Goal: Task Accomplishment & Management: Manage account settings

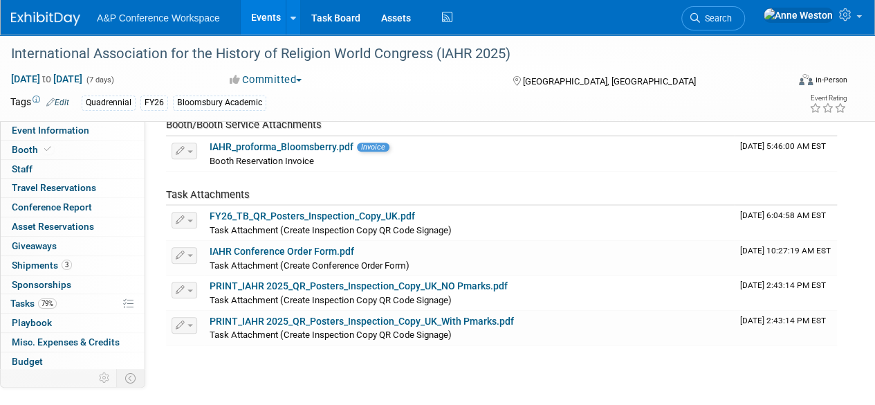
scroll to position [57, 0]
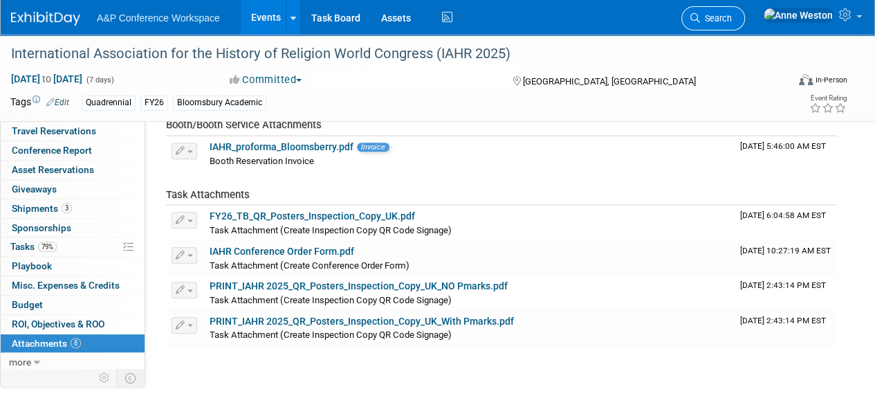
click at [732, 16] on span "Search" at bounding box center [716, 18] width 32 height 10
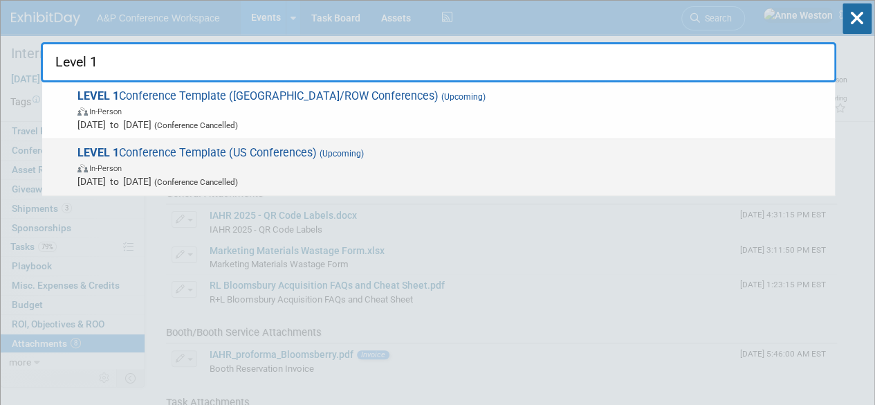
type input "Level 1"
click at [303, 143] on div "LEVEL 1 Conference Template (US Conferences) (Upcoming) In-Person Oct 21, 2024 …" at bounding box center [438, 167] width 793 height 57
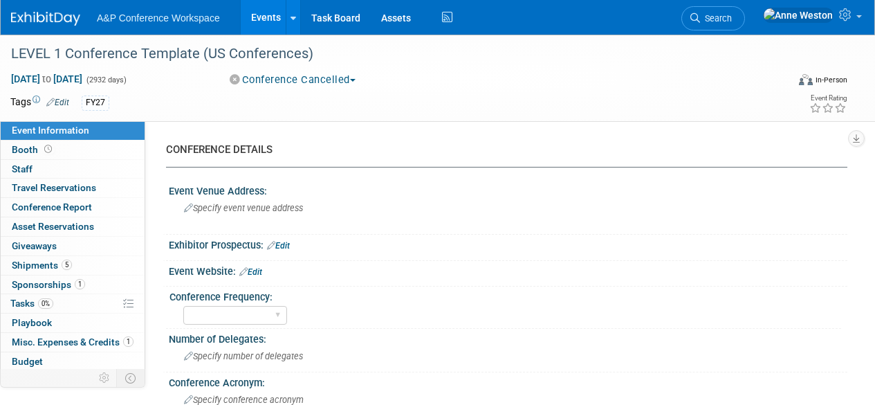
select select "Level 1"
select select "In-Person Booth"
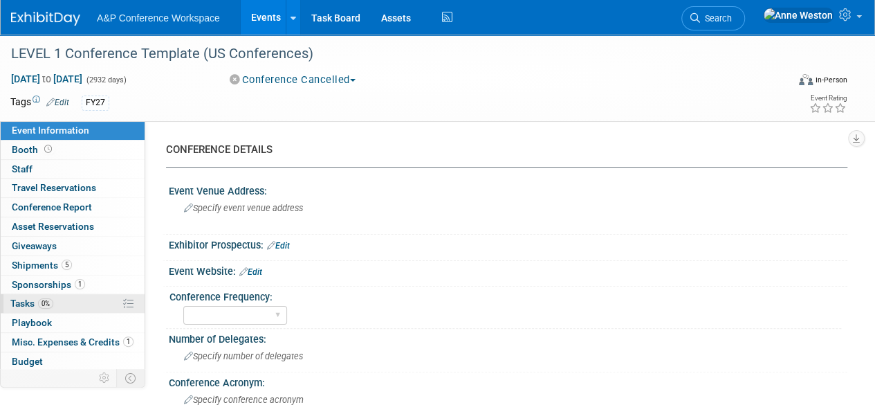
click at [23, 300] on span "Tasks 0%" at bounding box center [31, 302] width 43 height 11
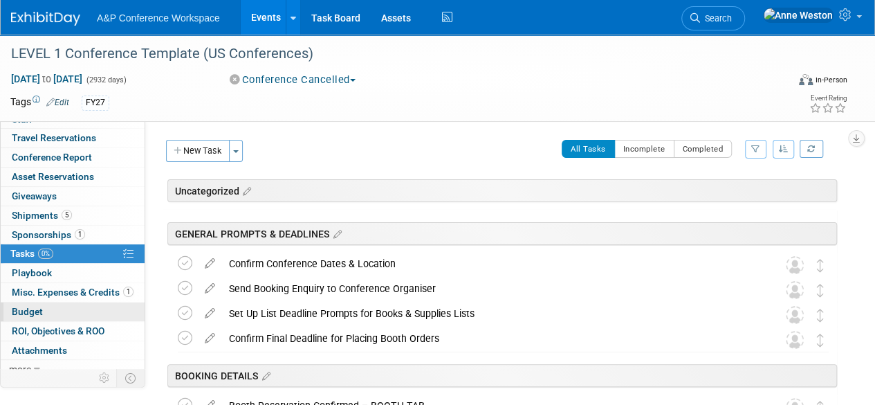
scroll to position [57, 0]
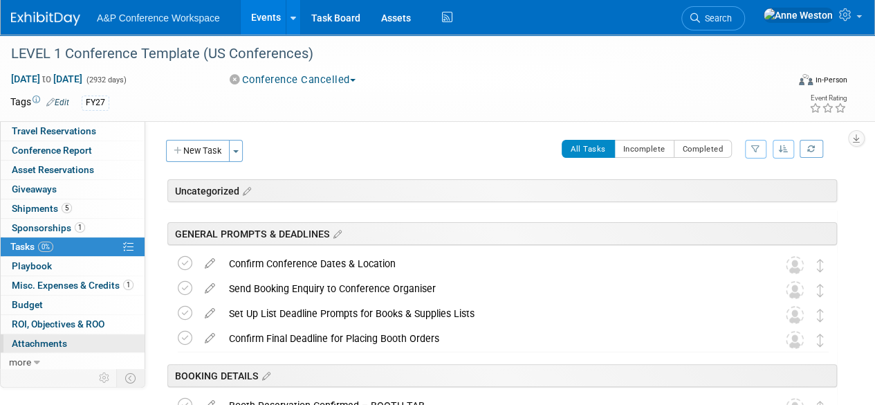
click at [50, 343] on span "Attachments 0" at bounding box center [39, 342] width 55 height 11
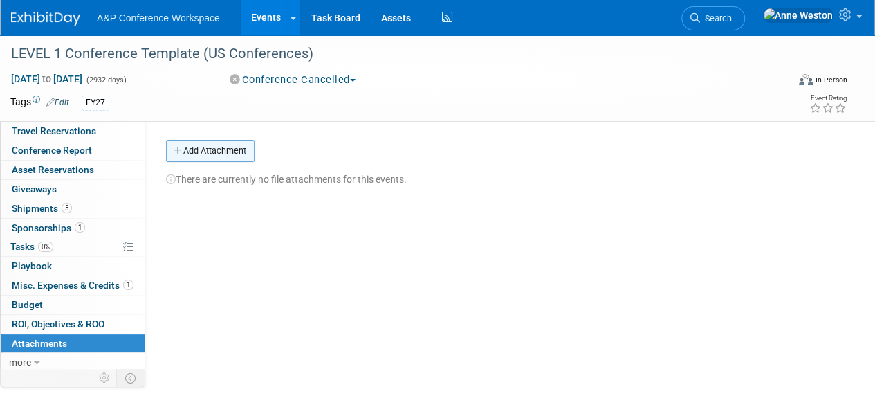
click at [214, 143] on button "Add Attachment" at bounding box center [210, 151] width 89 height 22
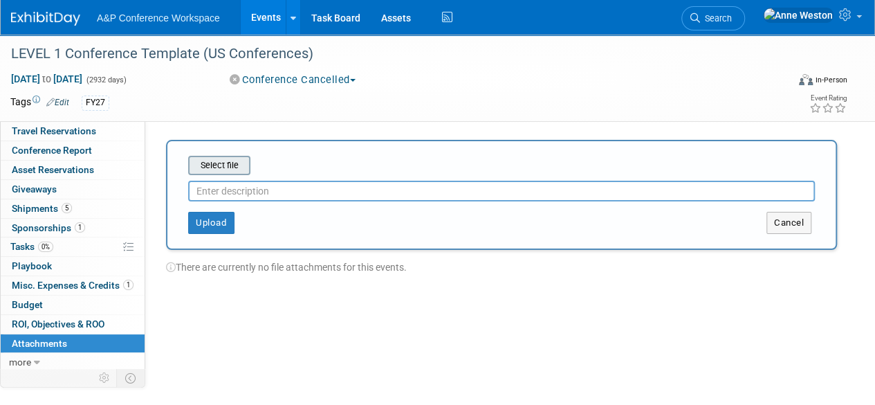
click at [216, 172] on input "file" at bounding box center [166, 165] width 165 height 17
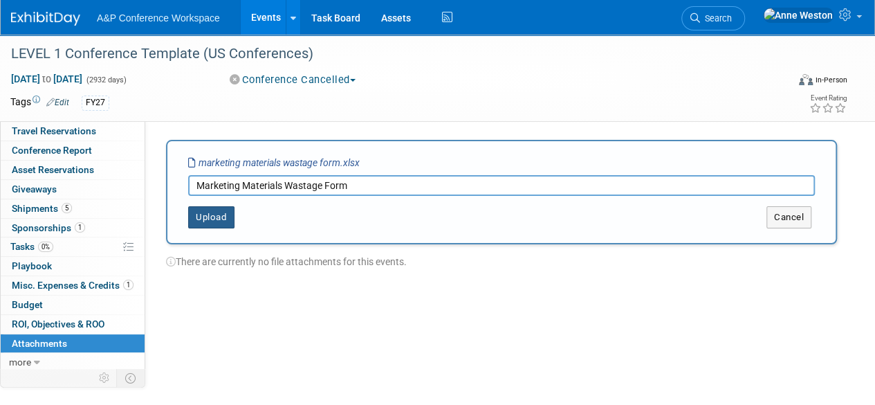
type input "Marketing Materials Wastage Form"
click at [226, 212] on button "Upload" at bounding box center [211, 217] width 46 height 22
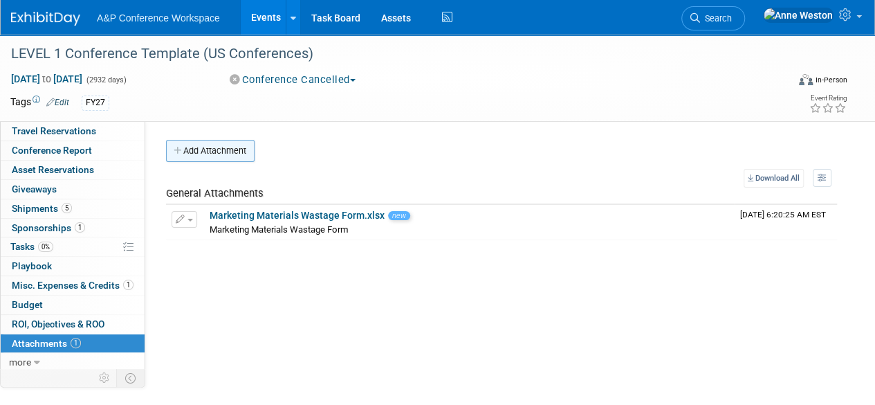
click at [216, 154] on button "Add Attachment" at bounding box center [210, 151] width 89 height 22
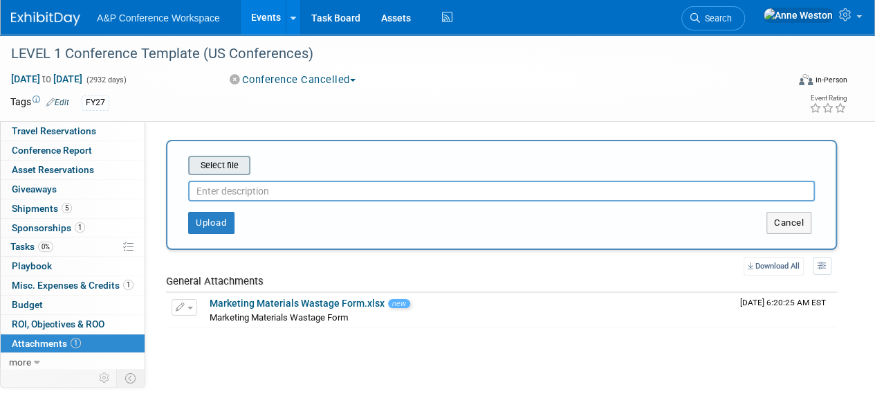
click at [227, 174] on div "Select file" at bounding box center [219, 165] width 62 height 19
click at [214, 161] on input "file" at bounding box center [166, 165] width 165 height 17
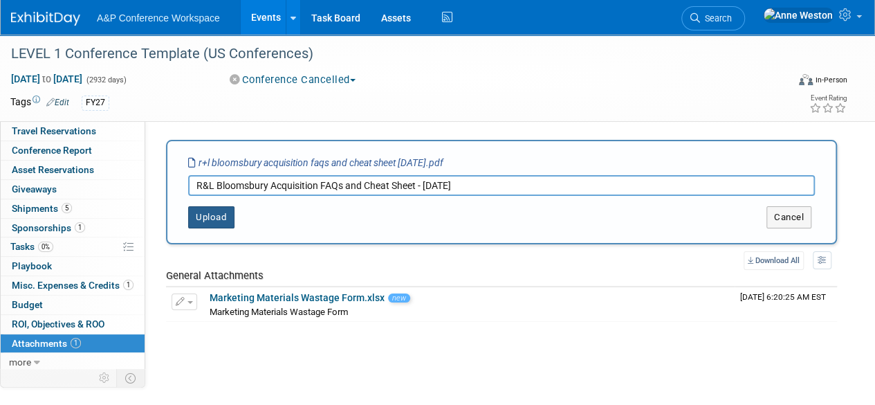
type input "R&L Bloomsbury Acquisition FAQs and Cheat Sheet - [DATE]"
click at [212, 213] on button "Upload" at bounding box center [211, 217] width 46 height 22
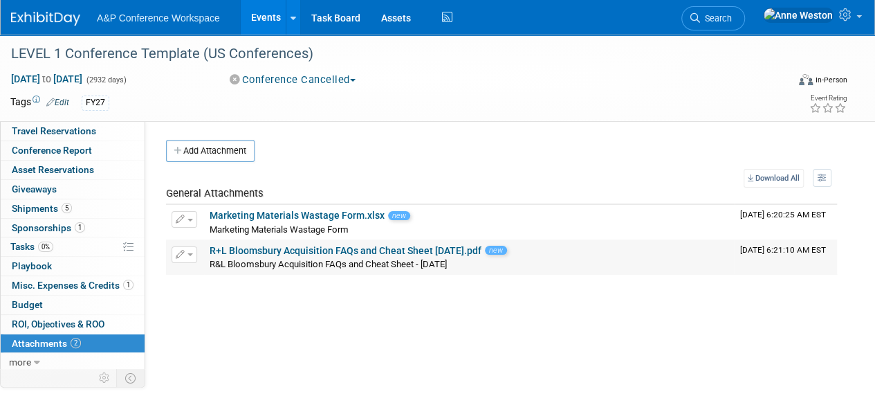
drag, startPoint x: 490, startPoint y: 249, endPoint x: 207, endPoint y: 240, distance: 283.7
click at [207, 240] on td "R+L Bloomsbury Acquisition FAQs and Cheat Sheet [DATE].pdf new R&L Bloomsbury A…" at bounding box center [469, 257] width 530 height 35
copy link "R+L Bloomsbury Acquisition FAQs and Cheat Sheet [DATE].pdf"
click at [472, 267] on div "R&L Bloomsbury Acquisition FAQs and Cheat Sheet - [DATE] R&L Bloomsbury Acquisi…" at bounding box center [469, 264] width 519 height 14
drag, startPoint x: 461, startPoint y: 262, endPoint x: 210, endPoint y: 258, distance: 251.1
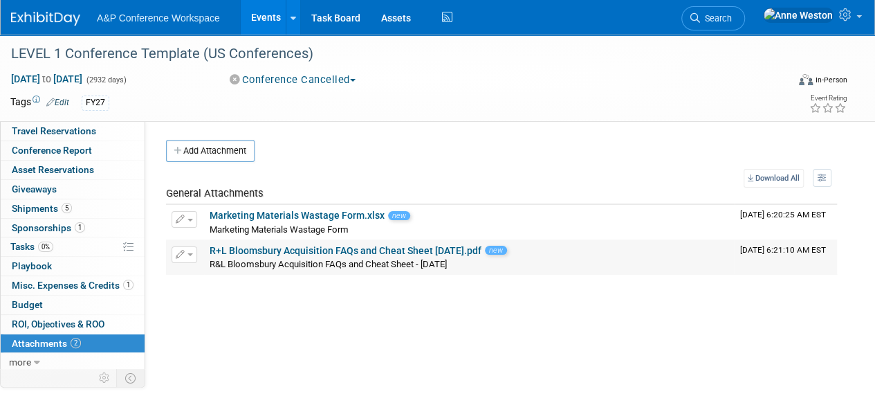
click at [210, 258] on div "R&L Bloomsbury Acquisition FAQs and Cheat Sheet - [DATE] R&L Bloomsbury Acquisi…" at bounding box center [469, 264] width 519 height 14
copy span "R&L Bloomsbury Acquisition FAQs and Cheat Sheet - [DATE]"
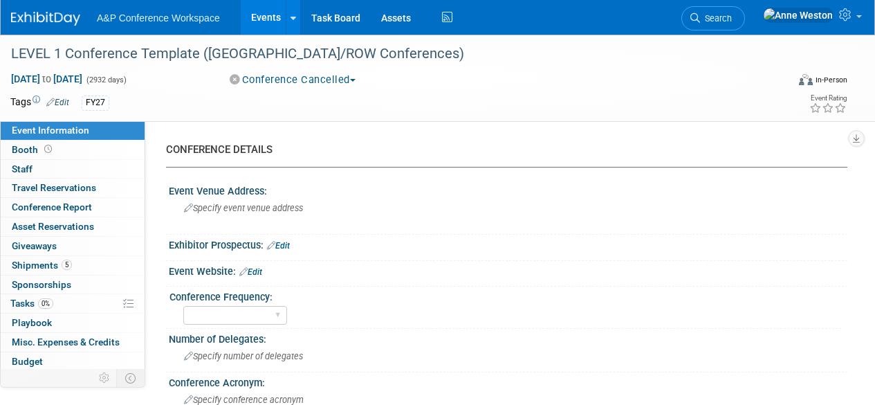
select select "Level 1"
select select "In-Person Booth"
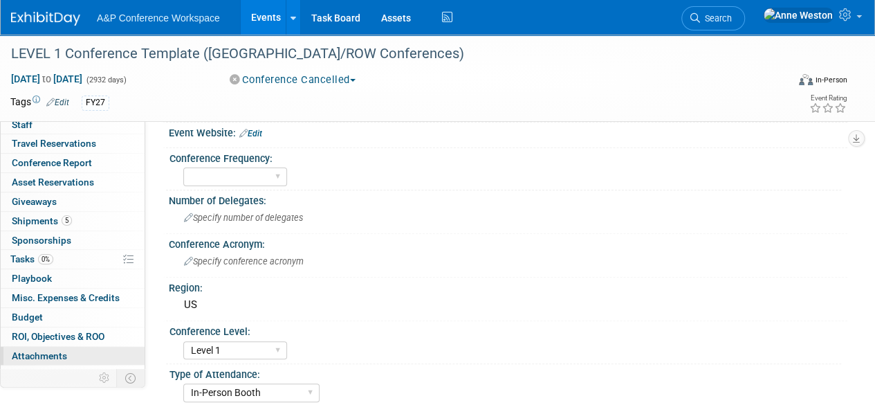
scroll to position [57, 0]
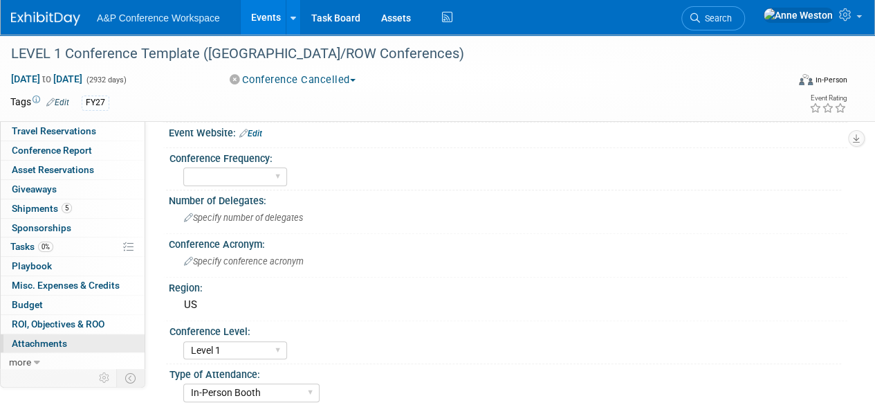
click at [64, 342] on span "Attachments 0" at bounding box center [39, 342] width 55 height 11
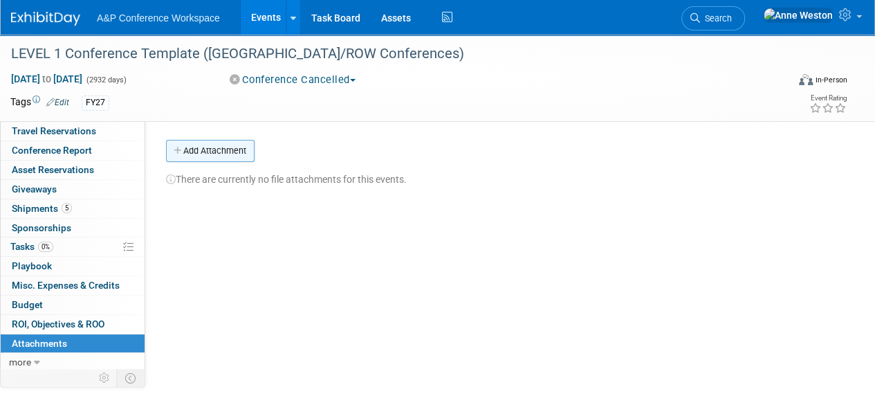
click at [212, 139] on div "CONFERENCE DETAILS Event Venue Address: Specify event venue address Exhibitor P…" at bounding box center [496, 273] width 702 height 304
click at [225, 149] on button "Add Attachment" at bounding box center [210, 151] width 89 height 22
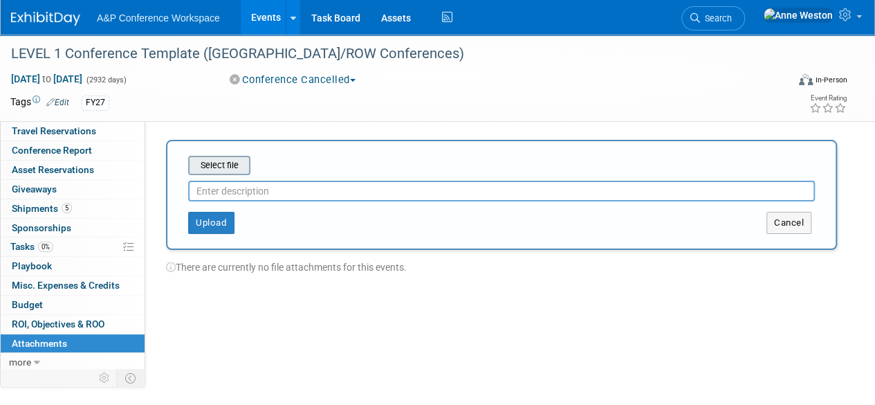
click at [227, 165] on input "file" at bounding box center [166, 165] width 165 height 17
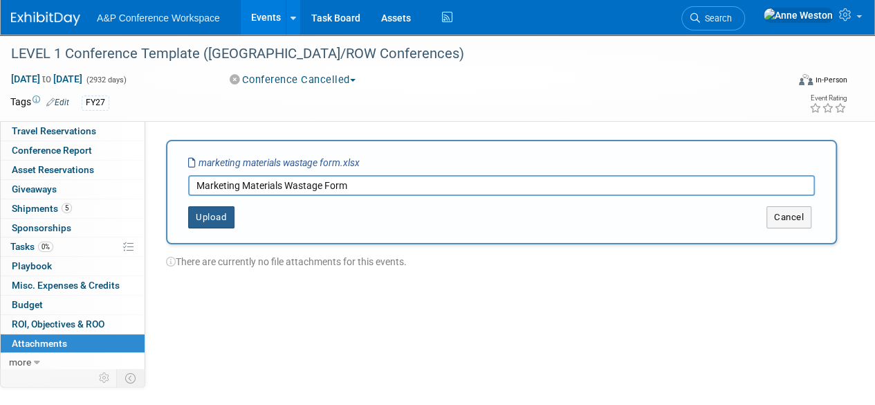
type input "Marketing Materials Wastage Form"
click at [223, 219] on button "Upload" at bounding box center [211, 217] width 46 height 22
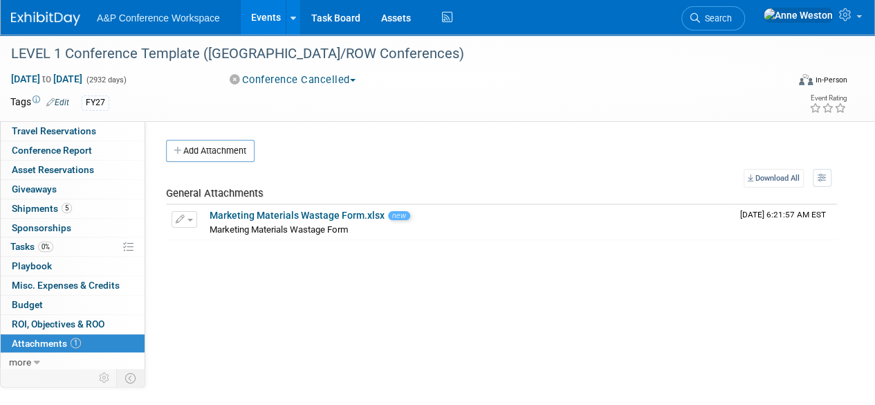
click at [219, 163] on div "Add Attachment Select file This is an invoice Upload Cancel Download All View P…" at bounding box center [501, 190] width 671 height 100
click at [213, 147] on button "Add Attachment" at bounding box center [210, 151] width 89 height 22
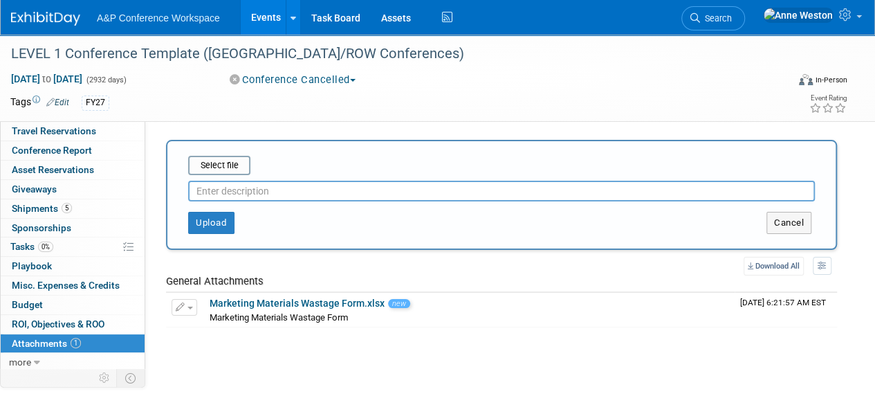
paste input "R&L Bloomsbury Acquisition FAQs and Cheat Sheet - [DATE]"
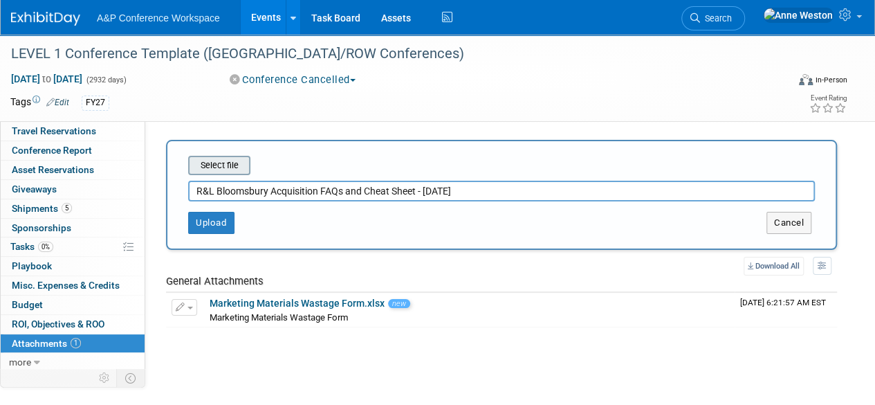
type input "R&L Bloomsbury Acquisition FAQs and Cheat Sheet - [DATE]"
click at [234, 165] on input "file" at bounding box center [166, 165] width 165 height 17
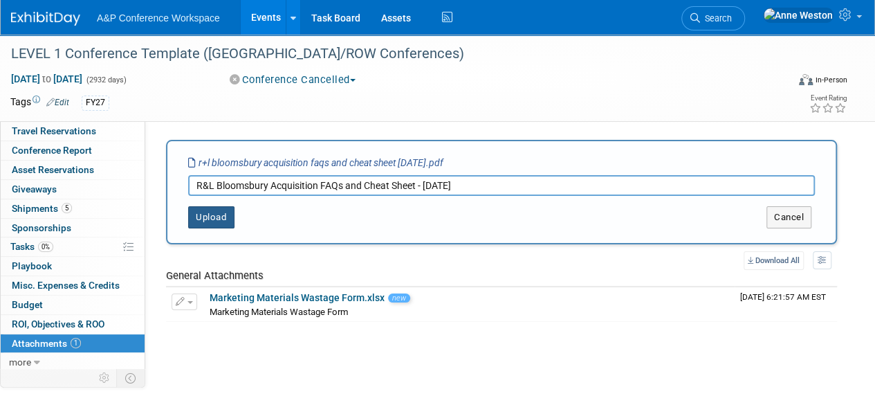
click at [189, 207] on button "Upload" at bounding box center [211, 217] width 46 height 22
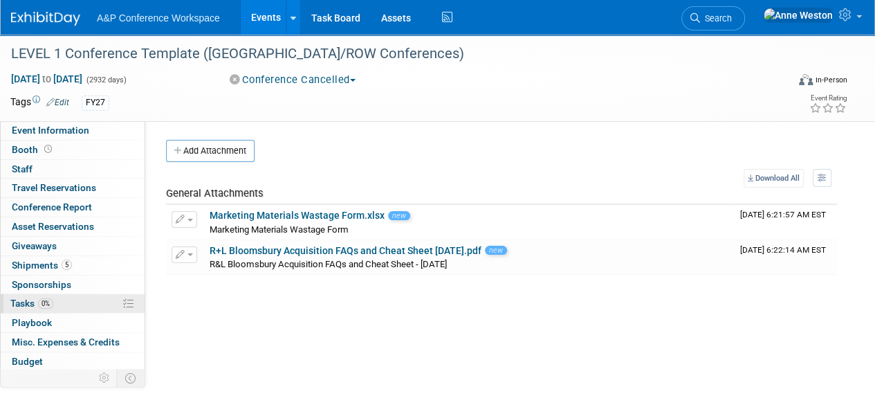
click at [86, 297] on link "0% Tasks 0%" at bounding box center [73, 303] width 144 height 19
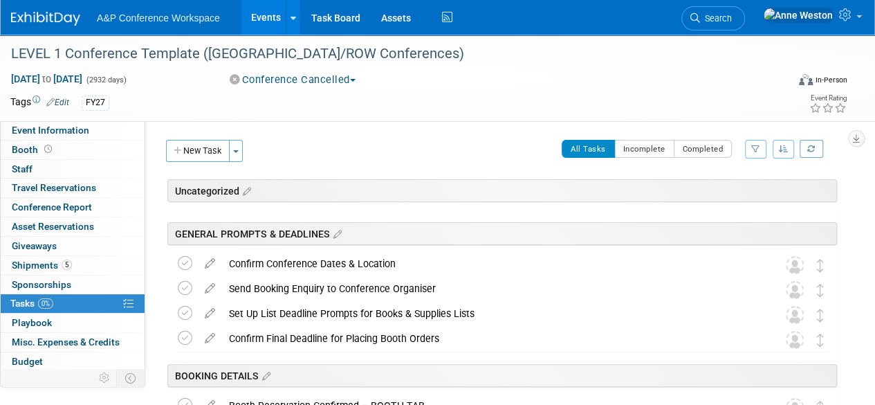
click at [86, 297] on link "0% Tasks 0%" at bounding box center [73, 303] width 144 height 19
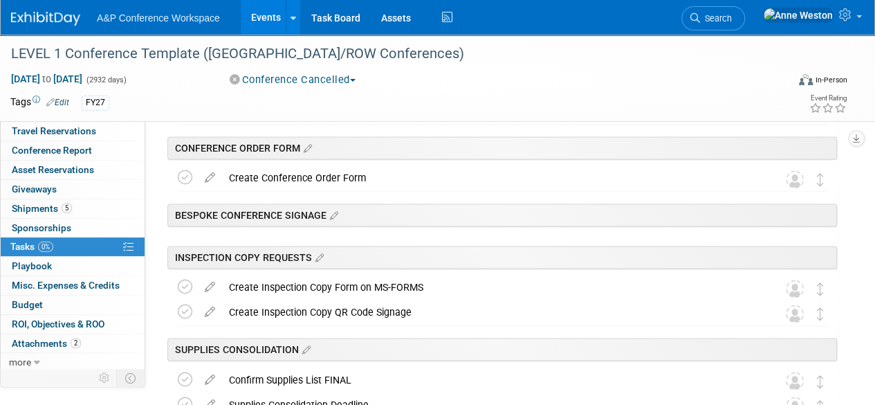
scroll to position [968, 0]
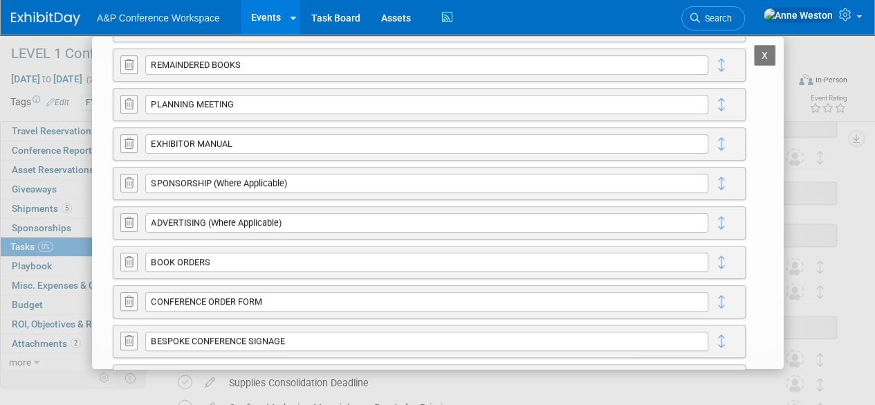
scroll to position [277, 0]
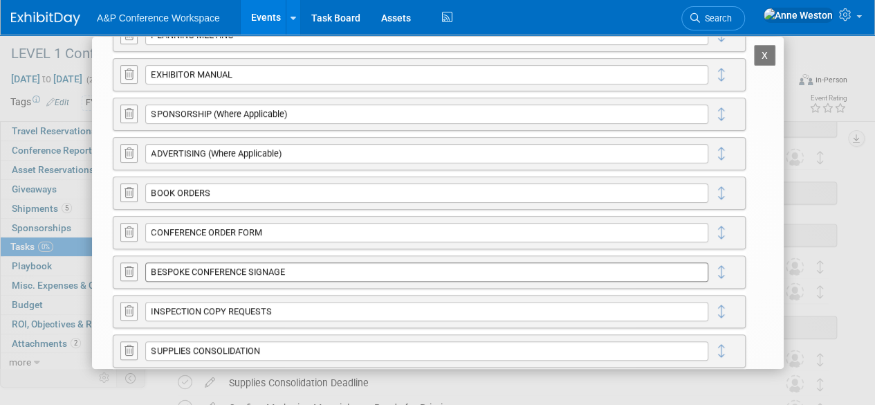
click at [306, 268] on input "BESPOKE CONFERENCE SIGNAGE" at bounding box center [426, 271] width 563 height 19
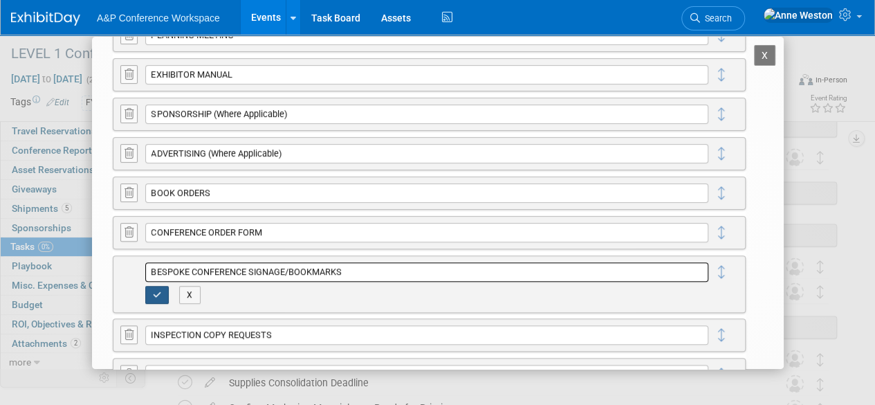
type input "BESPOKE CONFERENCE SIGNAGE/BOOKMARKS"
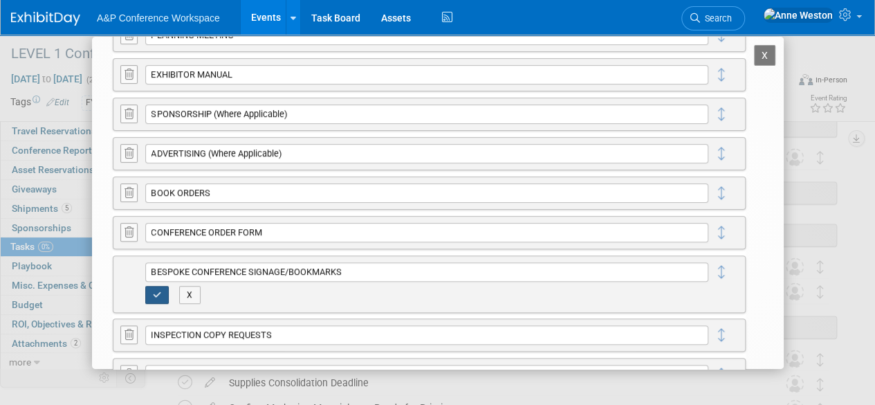
click at [155, 290] on icon "button" at bounding box center [157, 294] width 9 height 8
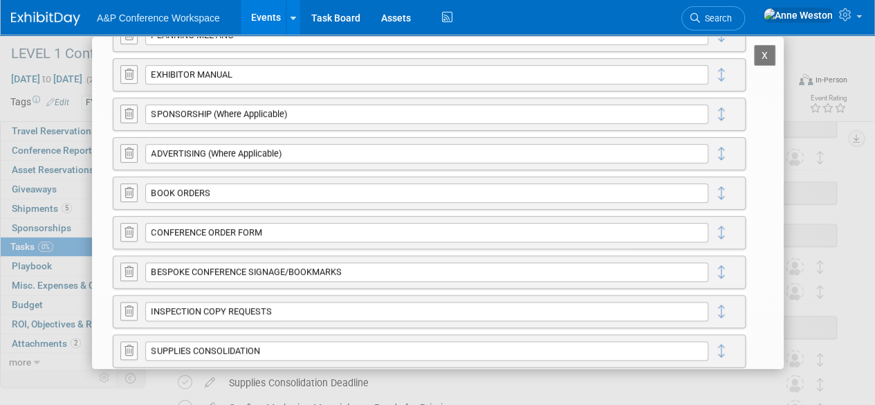
click at [754, 48] on button "X" at bounding box center [765, 55] width 22 height 21
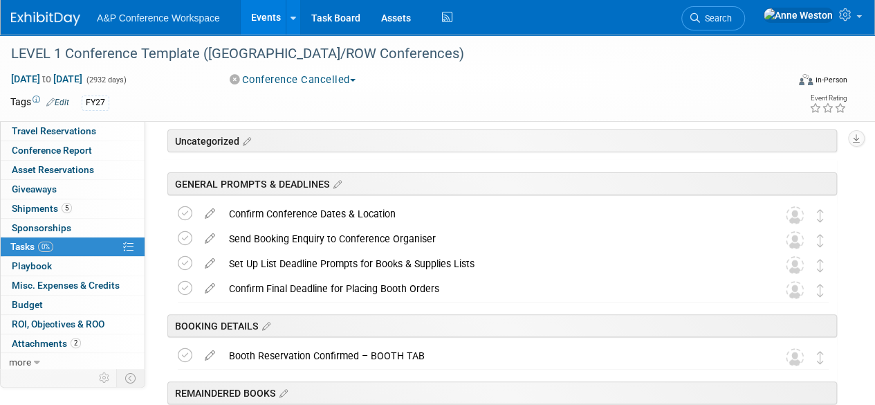
scroll to position [0, 0]
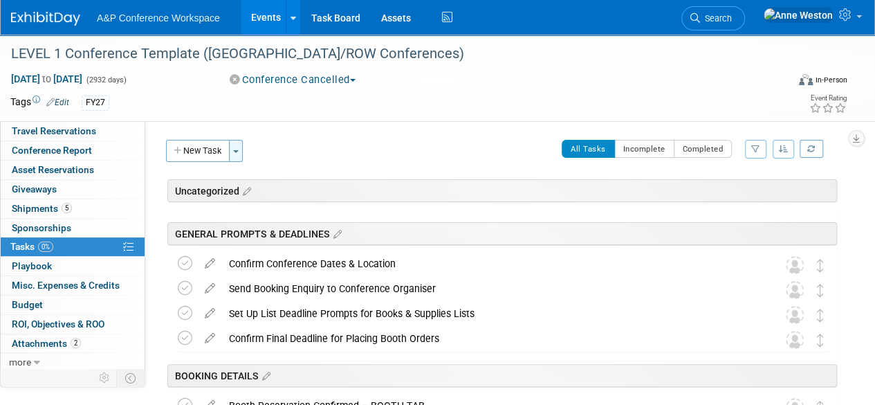
click at [234, 147] on button "Toggle Dropdown" at bounding box center [236, 151] width 14 height 22
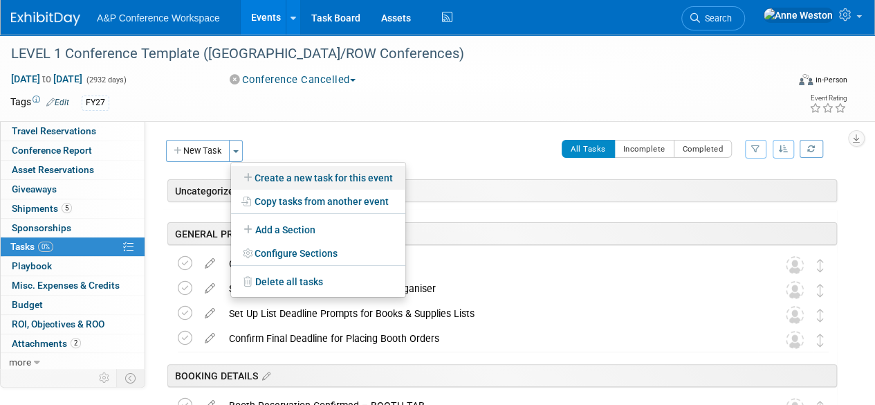
click at [295, 174] on link "Create a new task for this event" at bounding box center [318, 178] width 174 height 24
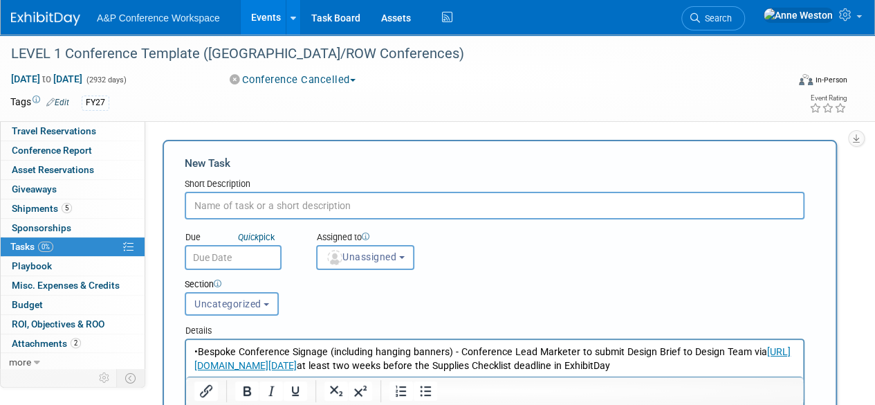
click at [210, 208] on input "text" at bounding box center [495, 206] width 620 height 28
type input "c"
type input "Create Bespoke Conference Signage"
click at [199, 351] on p "•Bespoke Conference Signage (including hanging banners) - Conference Lead Marke…" at bounding box center [494, 359] width 601 height 28
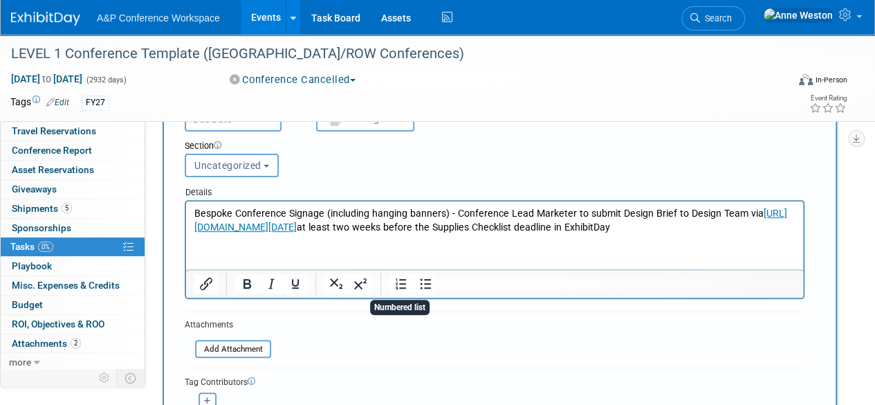
scroll to position [207, 0]
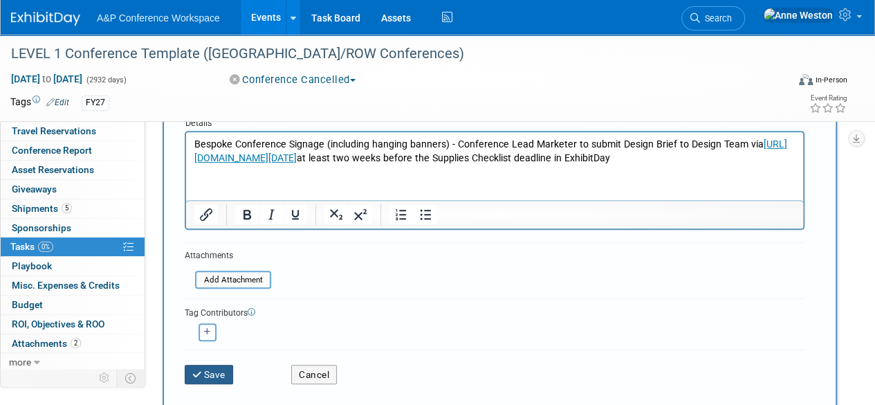
click at [207, 378] on button "Save" at bounding box center [209, 373] width 48 height 19
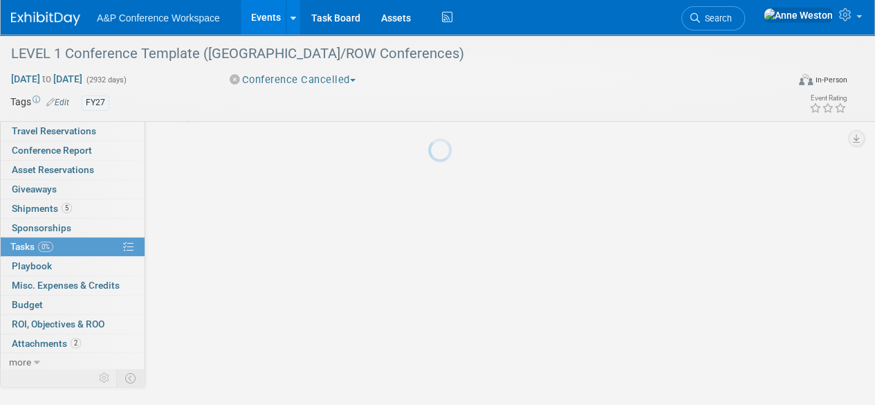
scroll to position [48, 0]
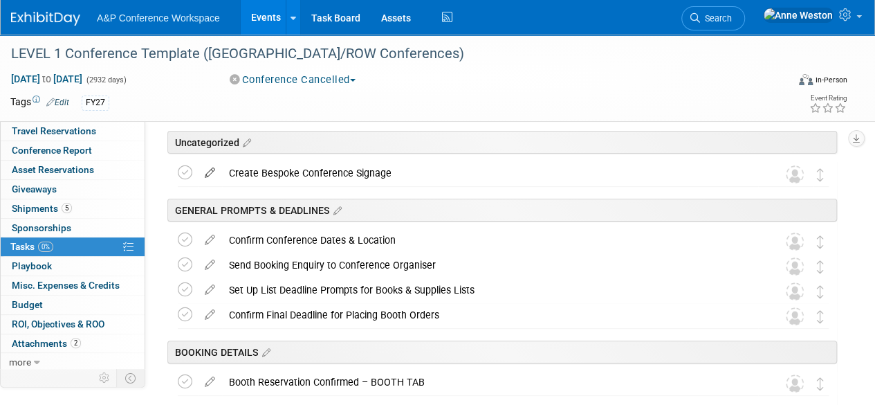
click at [212, 168] on icon at bounding box center [210, 169] width 24 height 17
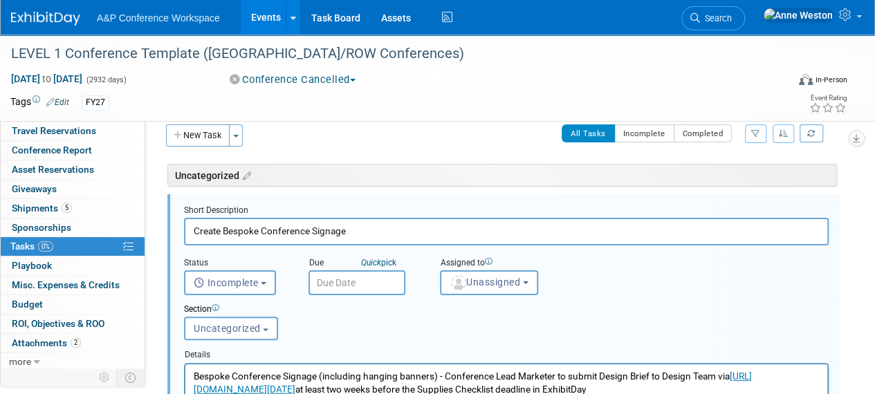
scroll to position [6, 0]
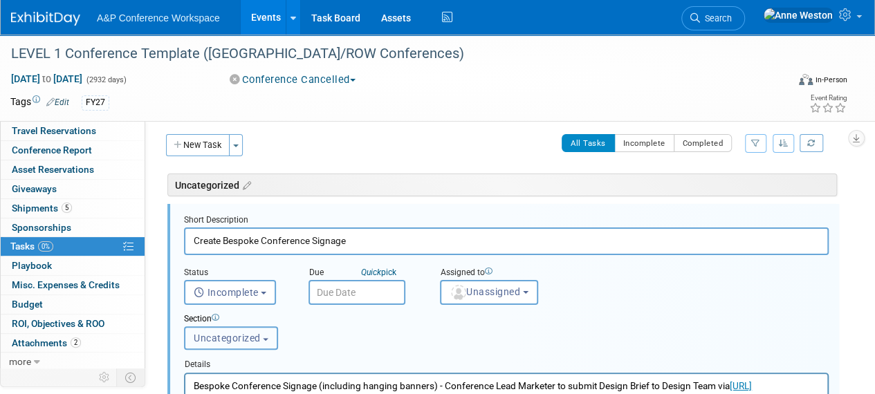
click at [236, 338] on span "Uncategorized" at bounding box center [227, 338] width 67 height 11
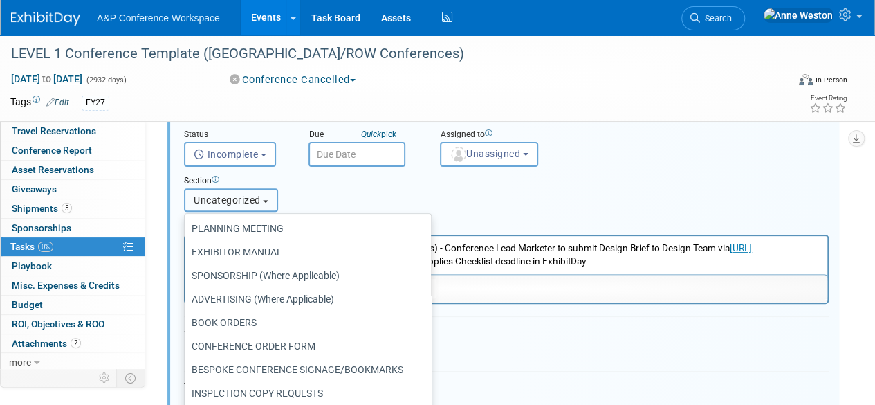
scroll to position [138, 0]
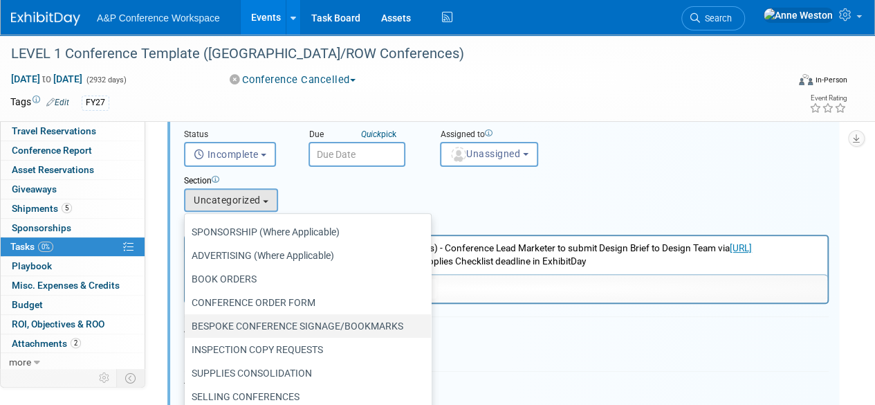
click at [241, 324] on label "BESPOKE CONFERENCE SIGNAGE/BOOKMARKS" at bounding box center [304, 326] width 225 height 18
click at [187, 324] on input "BESPOKE CONFERENCE SIGNAGE/BOOKMARKS" at bounding box center [182, 326] width 9 height 9
select select "11273923"
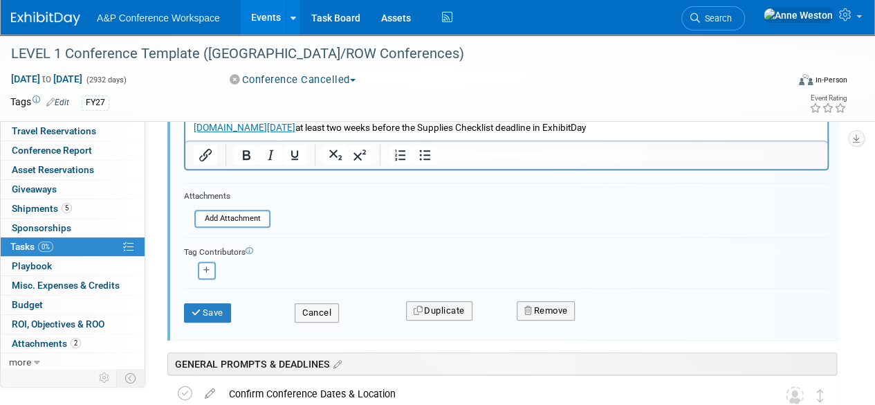
scroll to position [282, 0]
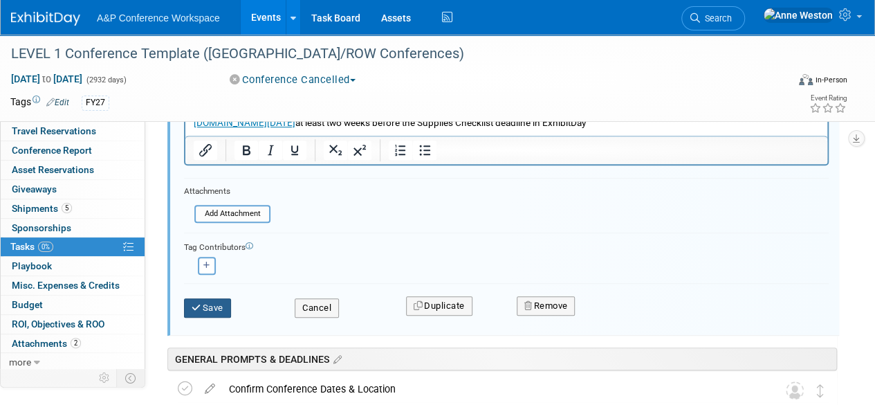
click at [214, 305] on button "Save" at bounding box center [207, 307] width 47 height 19
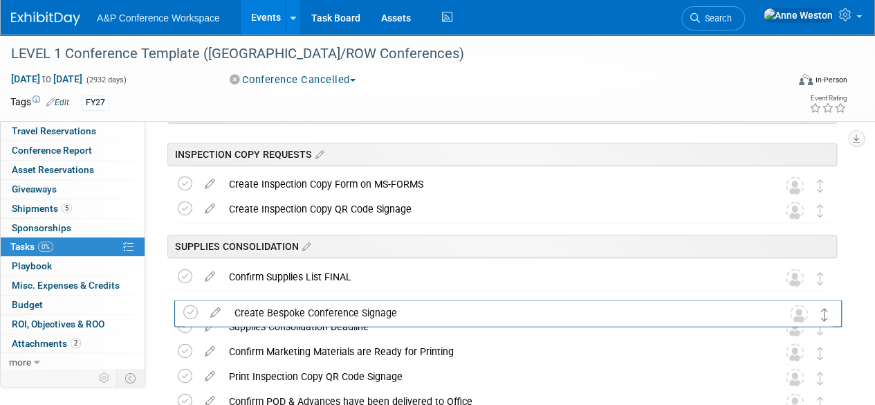
scroll to position [1169, 0]
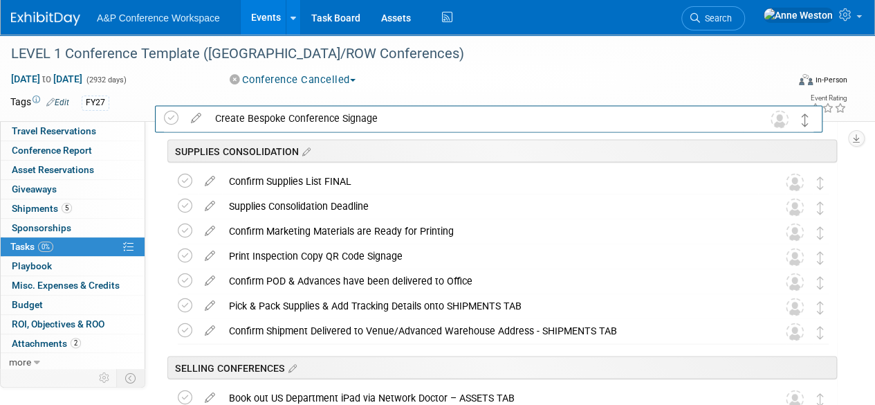
drag, startPoint x: 822, startPoint y: 170, endPoint x: 806, endPoint y: 120, distance: 52.7
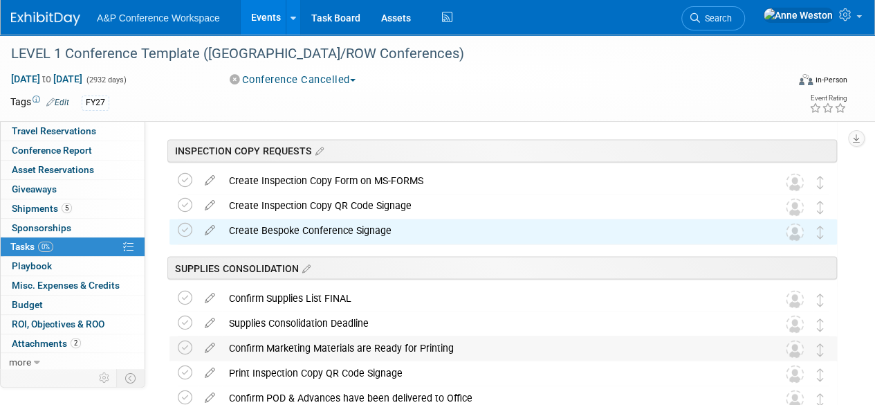
scroll to position [1031, 0]
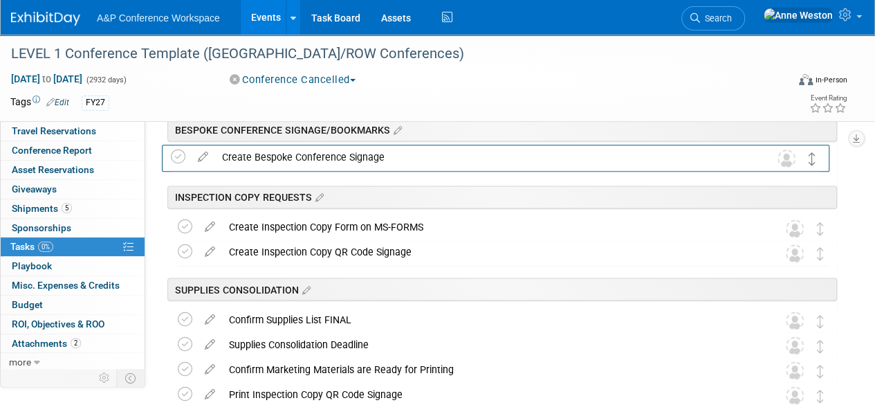
drag, startPoint x: 817, startPoint y: 255, endPoint x: 810, endPoint y: 161, distance: 94.4
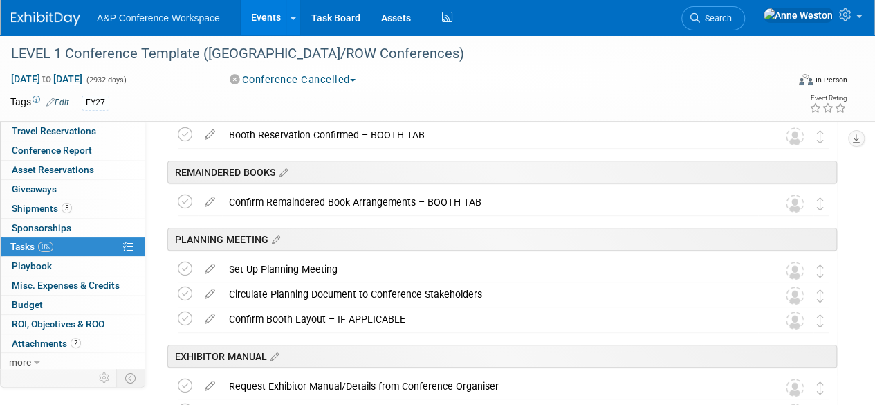
scroll to position [0, 0]
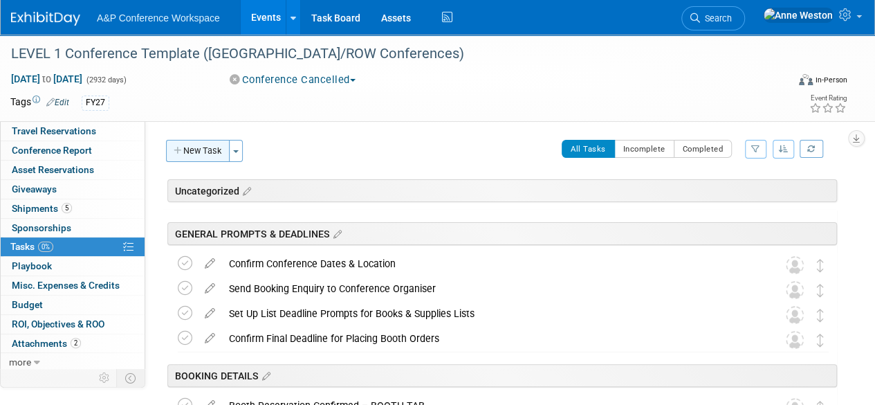
click at [203, 147] on button "New Task" at bounding box center [198, 151] width 64 height 22
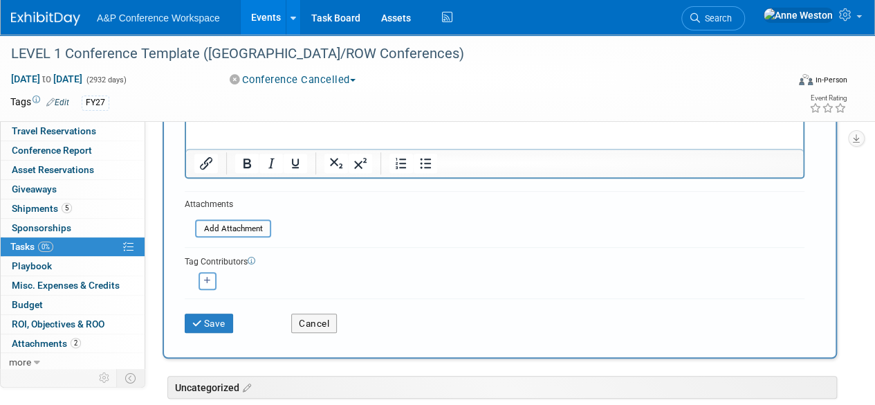
scroll to position [277, 0]
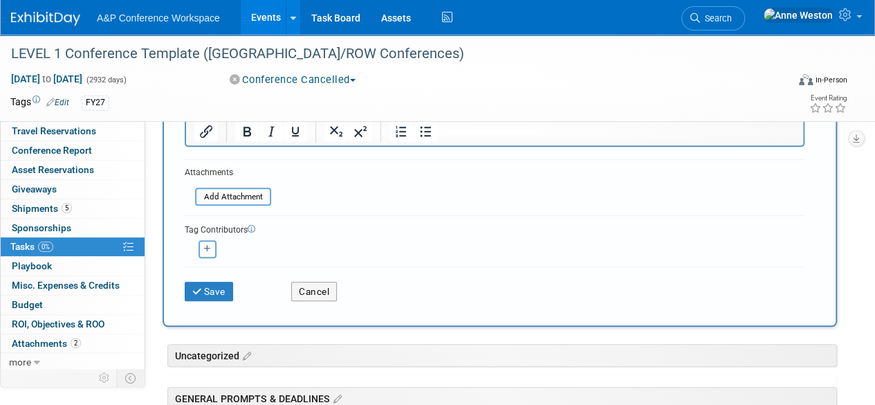
type input "Create Bespoke Conference Bookmarks"
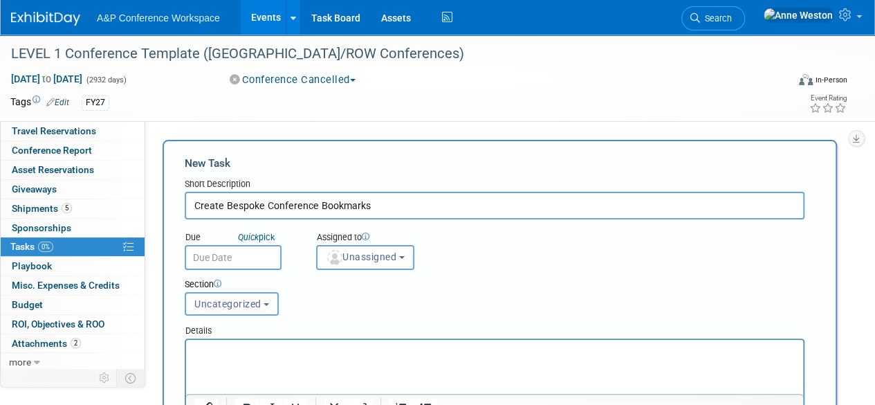
scroll to position [69, 0]
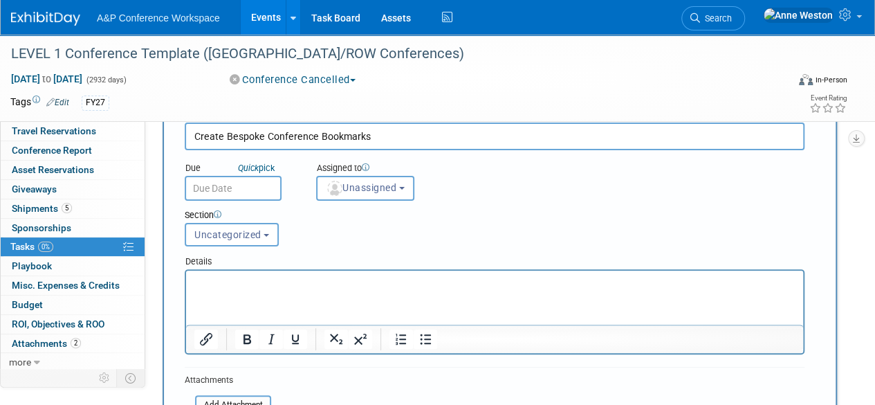
click at [238, 285] on p "Rich Text Area. Press ALT-0 for help." at bounding box center [494, 283] width 601 height 14
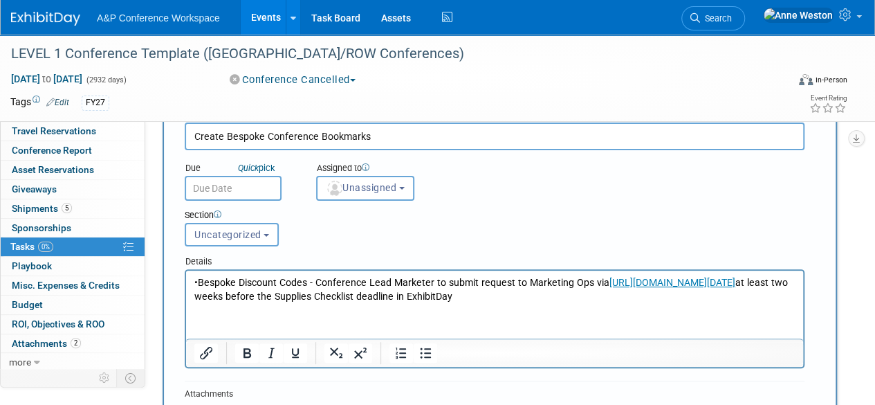
click at [201, 281] on p "•Bespoke Discount Codes - Conference Lead Marketer to submit request to Marketi…" at bounding box center [494, 290] width 601 height 28
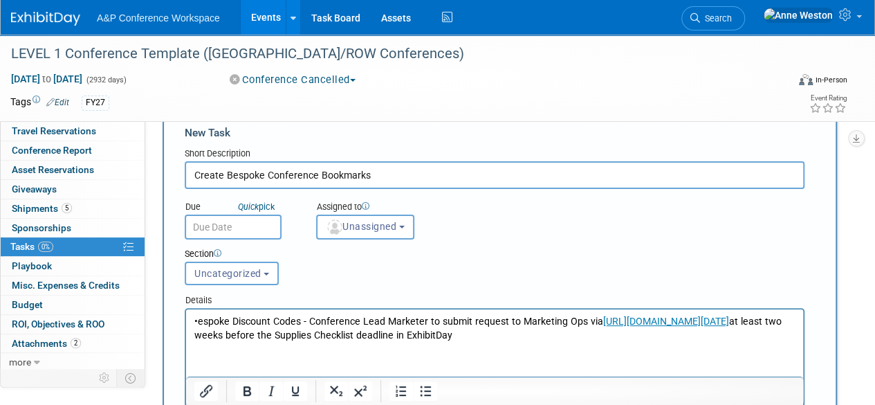
scroll to position [0, 0]
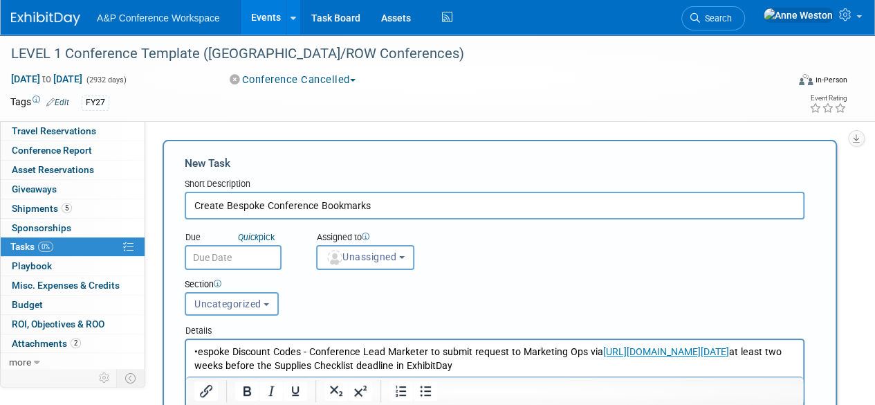
drag, startPoint x: 383, startPoint y: 205, endPoint x: 264, endPoint y: 204, distance: 119.0
click at [264, 204] on input "Create Bespoke Conference Bookmarks" at bounding box center [495, 206] width 620 height 28
click at [448, 210] on input "Create Bespoke Conference Bookmarks" at bounding box center [495, 206] width 620 height 28
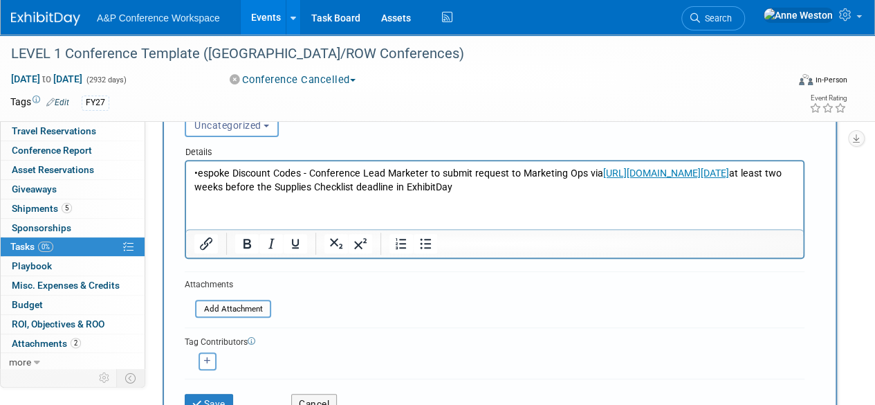
scroll to position [277, 0]
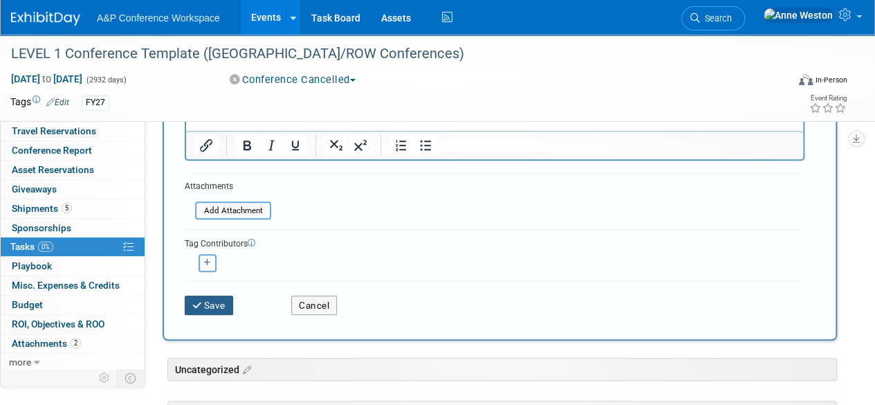
type input "Create Bespoke Conference Discount Code"
click at [206, 301] on button "Save" at bounding box center [209, 304] width 48 height 19
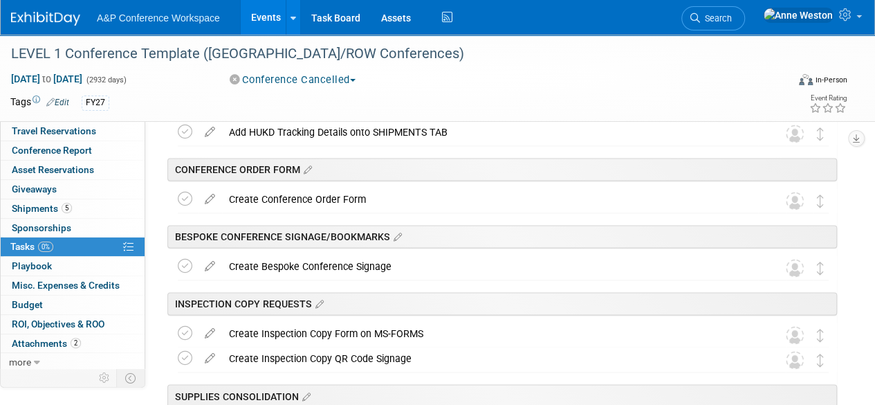
scroll to position [995, 0]
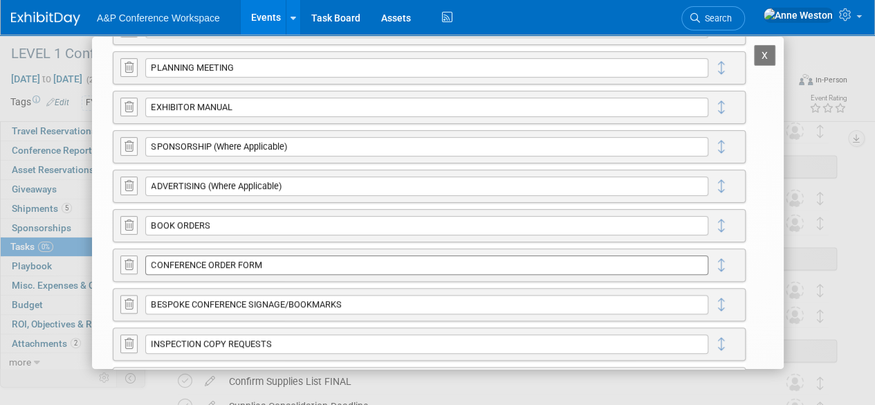
scroll to position [277, 0]
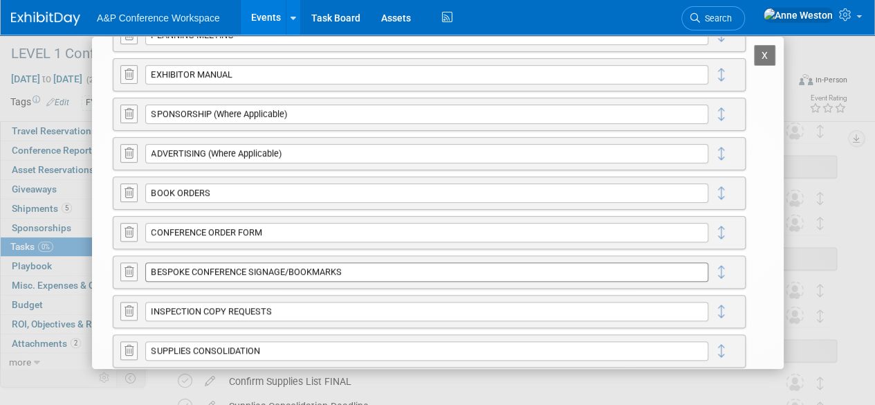
click at [355, 269] on input "BESPOKE CONFERENCE SIGNAGE/BOOKMARKS" at bounding box center [426, 271] width 563 height 19
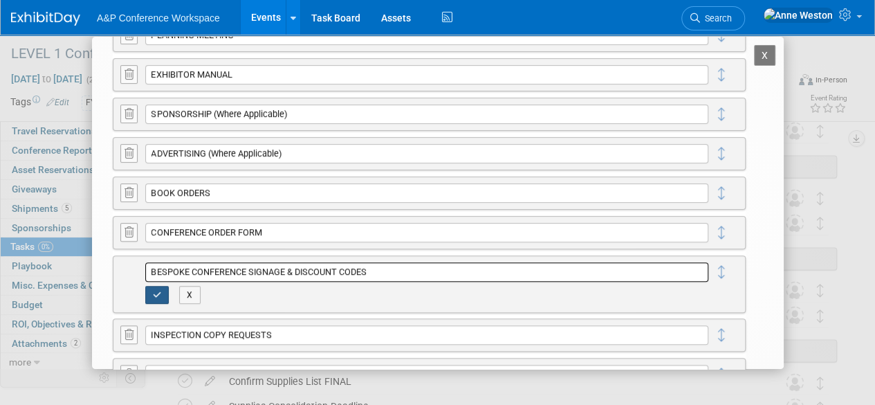
type input "BESPOKE CONFERENCE SIGNAGE & DISCOUNT CODES"
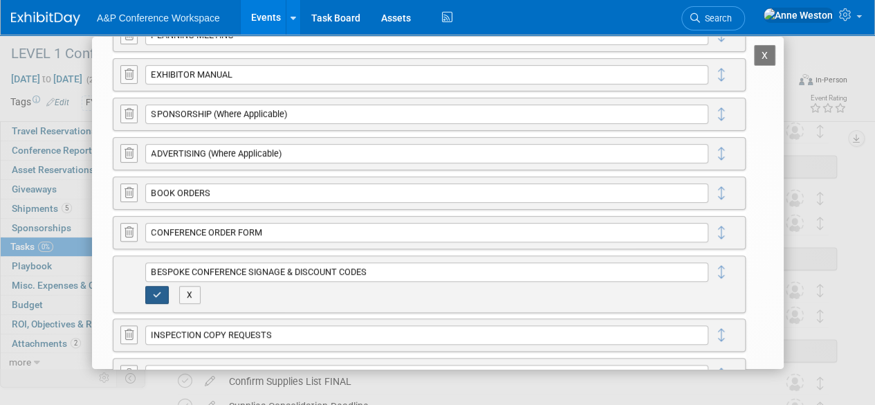
click at [153, 292] on icon "button" at bounding box center [157, 294] width 9 height 8
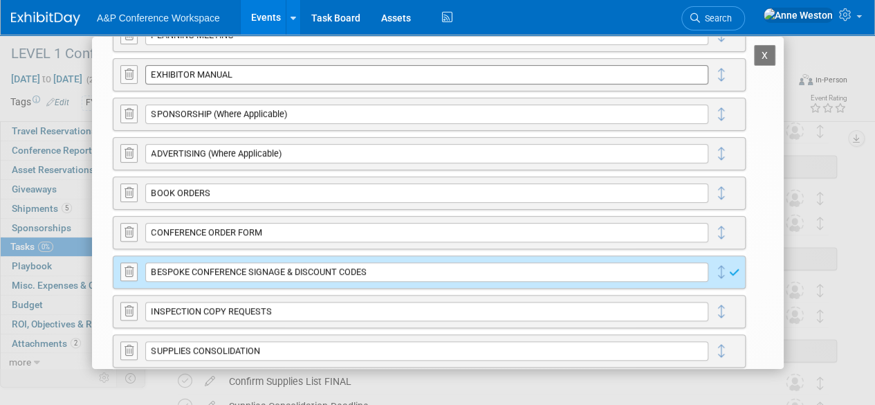
scroll to position [0, 0]
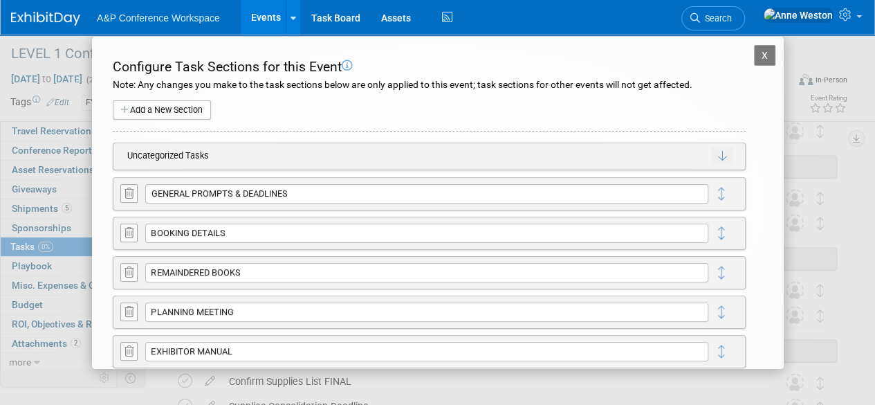
click at [754, 56] on button "X" at bounding box center [765, 55] width 22 height 21
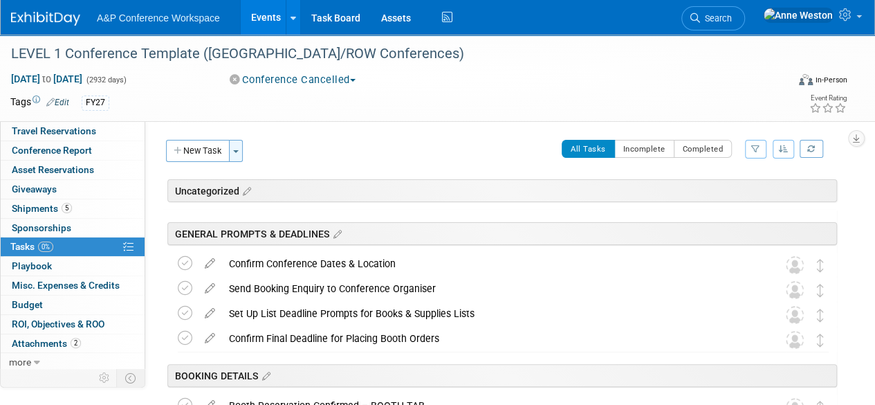
click at [241, 142] on button "Toggle Dropdown" at bounding box center [236, 151] width 14 height 22
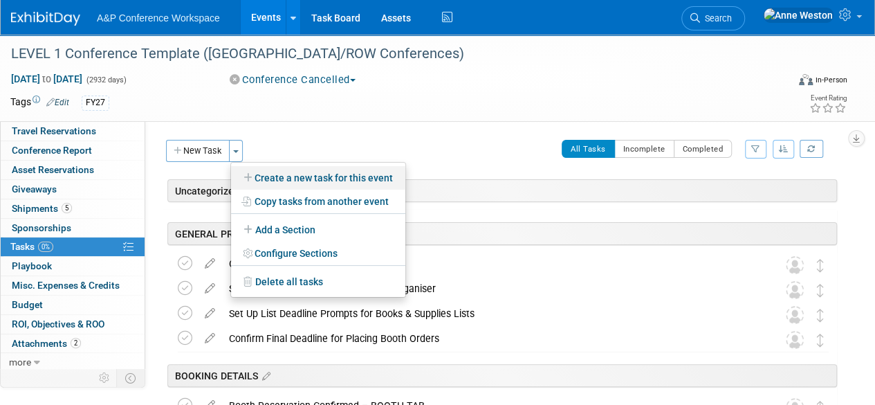
click at [281, 174] on link "Create a new task for this event" at bounding box center [318, 178] width 174 height 24
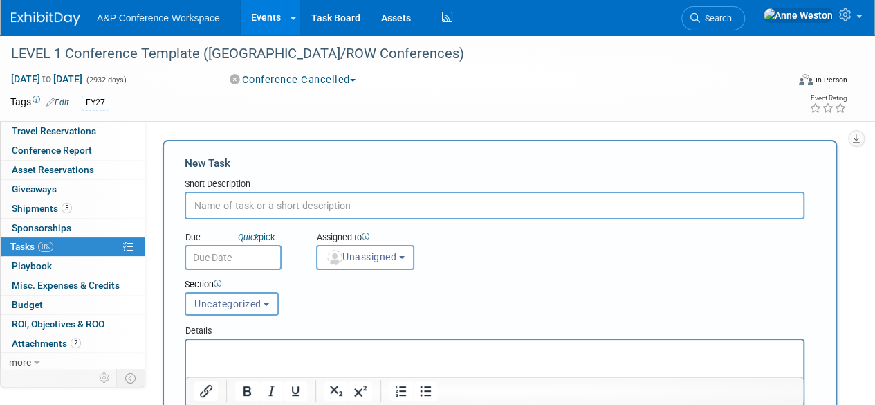
click at [242, 308] on span "Uncategorized" at bounding box center [227, 303] width 67 height 11
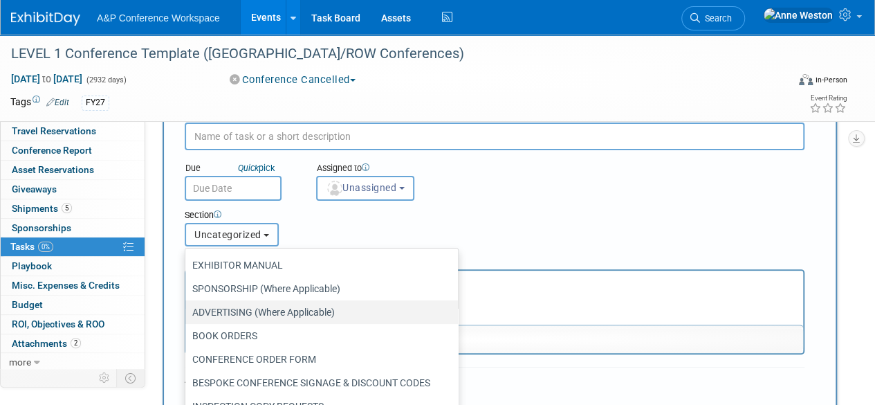
scroll to position [138, 0]
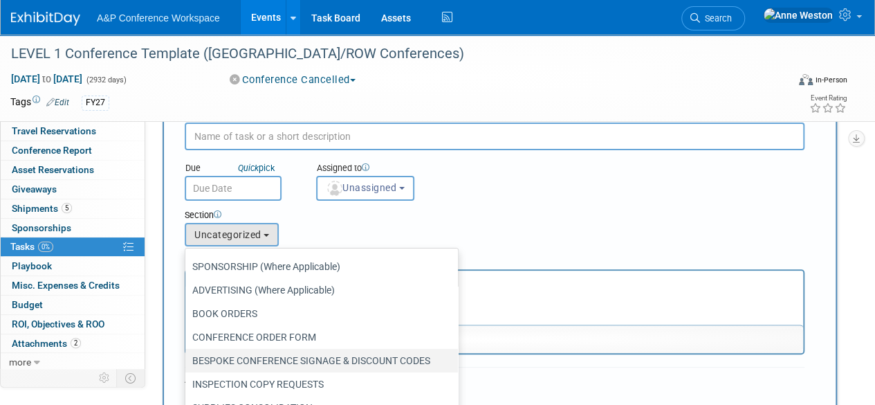
click at [257, 361] on label "BESPOKE CONFERENCE SIGNAGE & DISCOUNT CODES" at bounding box center [318, 360] width 252 height 18
click at [187, 361] on input "BESPOKE CONFERENCE SIGNAGE & DISCOUNT CODES" at bounding box center [182, 360] width 9 height 9
select select "11273923"
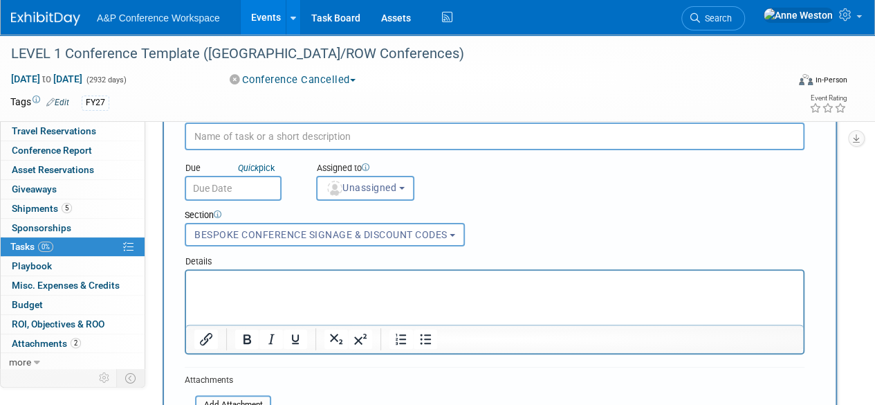
click at [263, 286] on p "Rich Text Area. Press ALT-0 for help." at bounding box center [494, 283] width 601 height 14
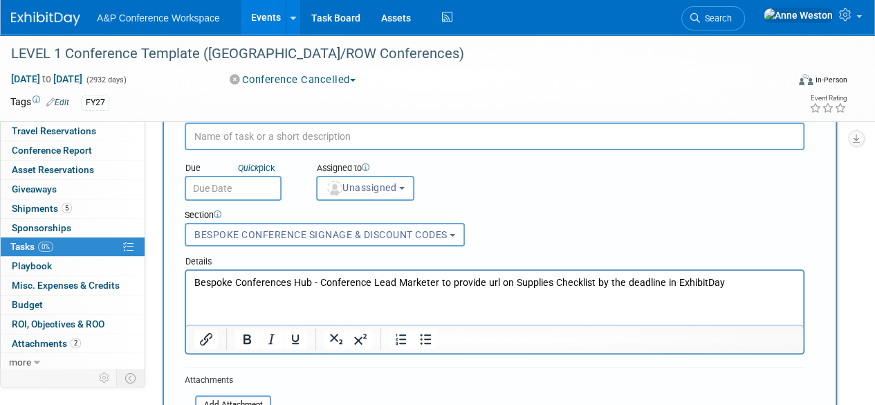
click at [361, 232] on span "BESPOKE CONFERENCE SIGNAGE & DISCOUNT CODES" at bounding box center [320, 234] width 253 height 11
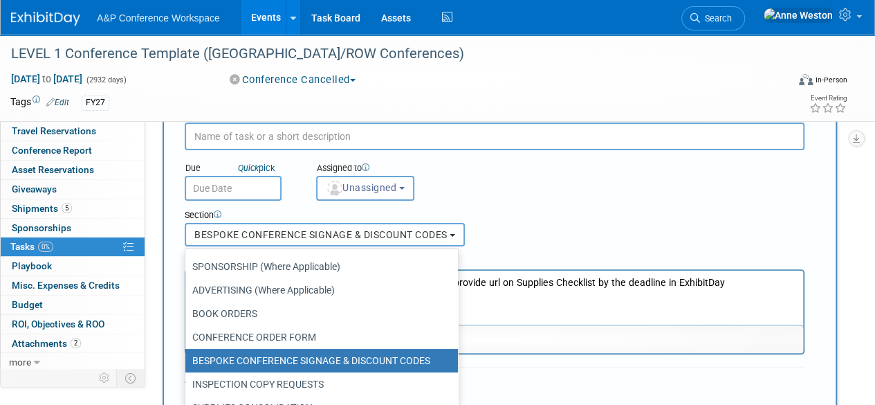
click at [361, 232] on span "BESPOKE CONFERENCE SIGNAGE & DISCOUNT CODES" at bounding box center [320, 234] width 253 height 11
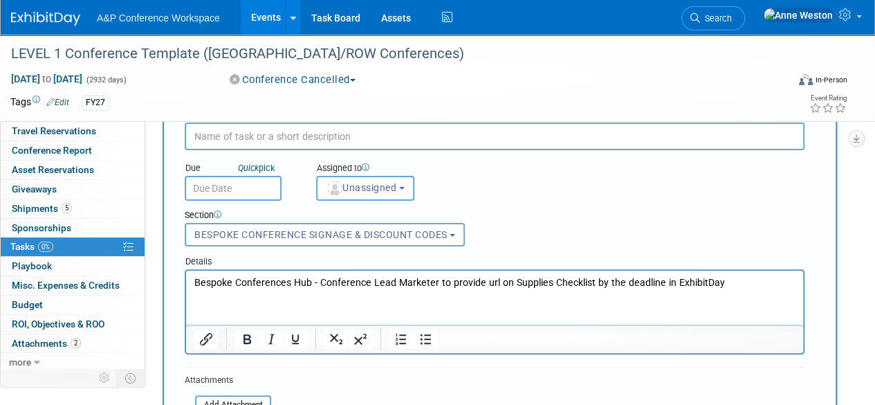
click at [268, 140] on input "text" at bounding box center [495, 136] width 620 height 28
type input "c"
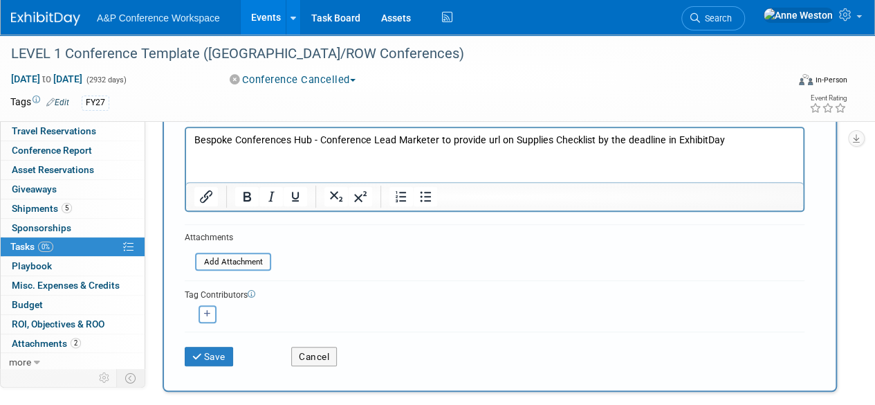
scroll to position [277, 0]
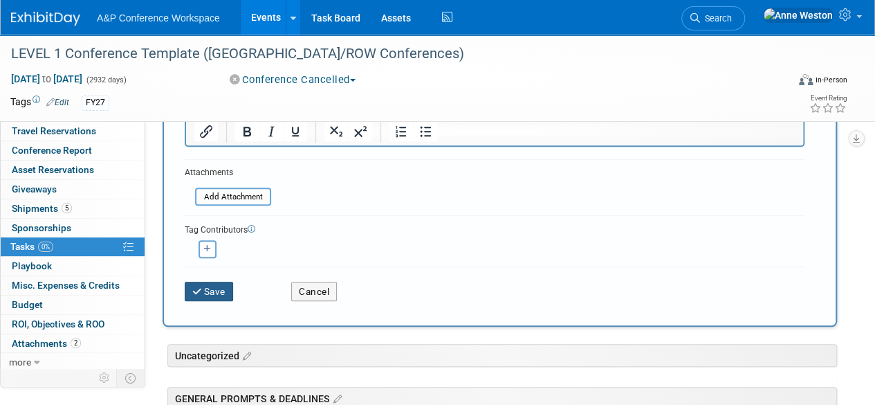
type input "Create Bespoke Conferences Hub"
click at [214, 293] on button "Save" at bounding box center [209, 290] width 48 height 19
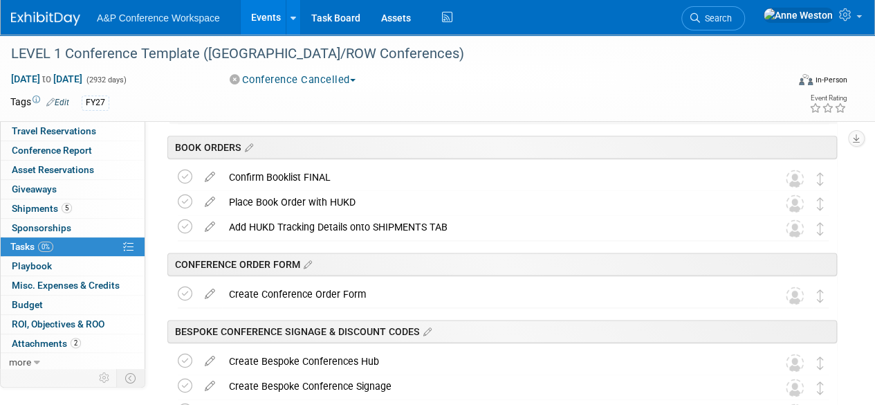
scroll to position [899, 0]
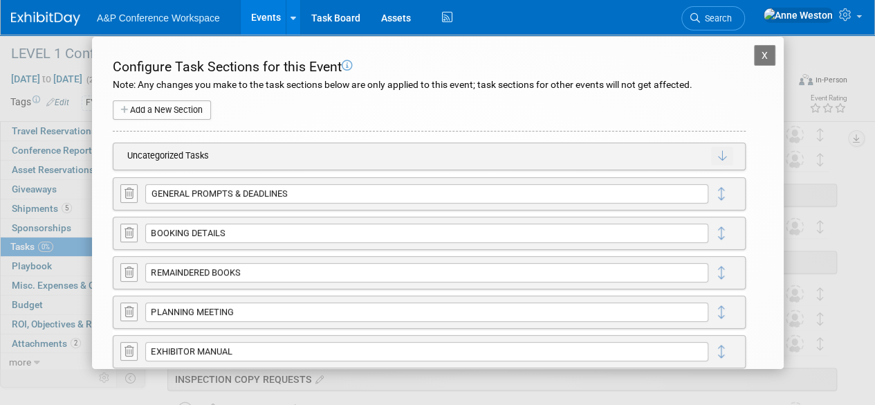
scroll to position [207, 0]
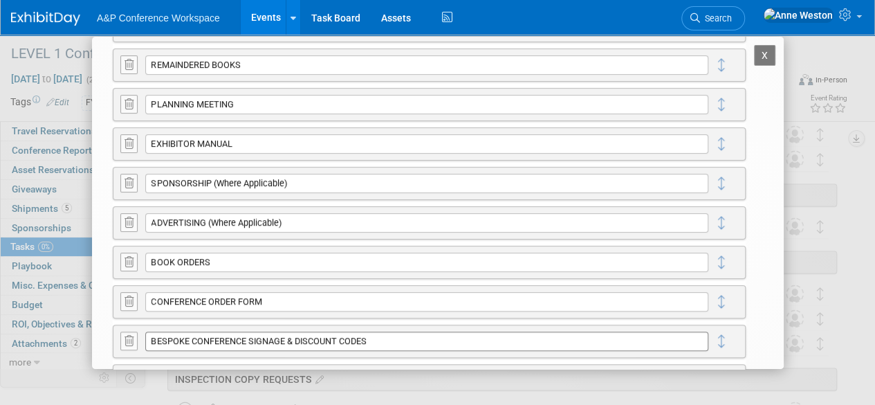
click at [387, 335] on input "BESPOKE CONFERENCE SIGNAGE & DISCOUNT CODES" at bounding box center [426, 340] width 563 height 19
click at [157, 360] on icon "button" at bounding box center [157, 364] width 9 height 8
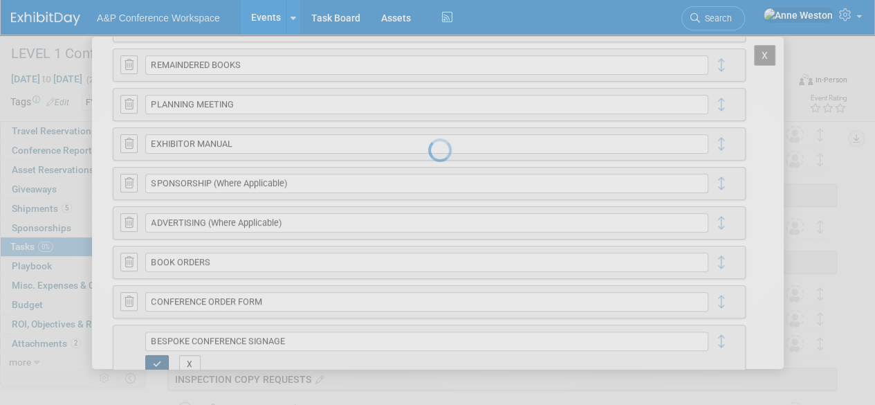
type input "BESPOKE CONFERENCE SIGNAGE"
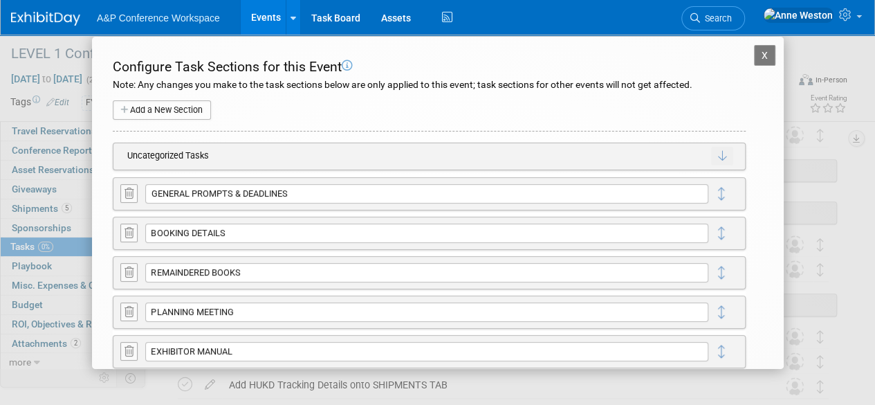
scroll to position [484, 0]
click at [754, 50] on button "X" at bounding box center [765, 55] width 22 height 21
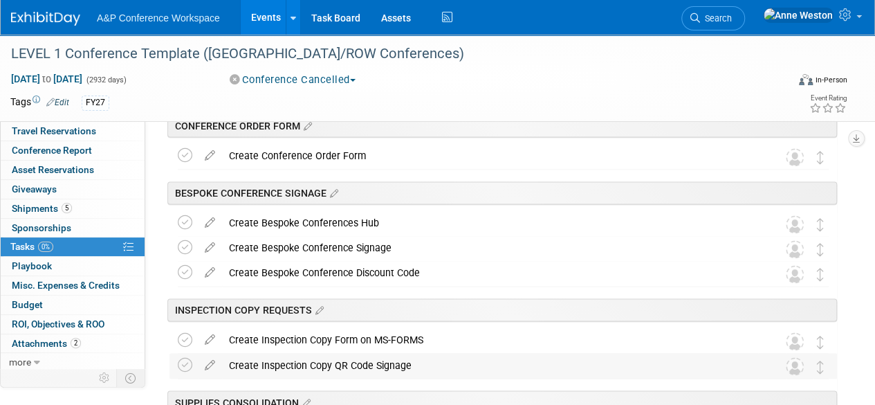
scroll to position [899, 0]
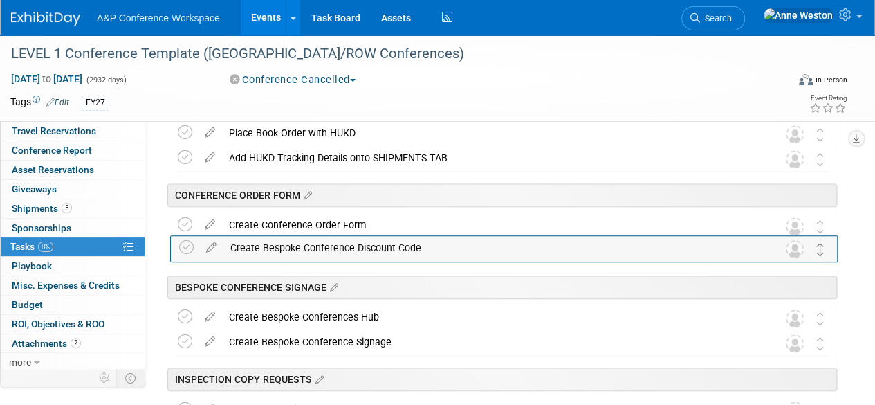
drag, startPoint x: 820, startPoint y: 345, endPoint x: 821, endPoint y: 252, distance: 93.4
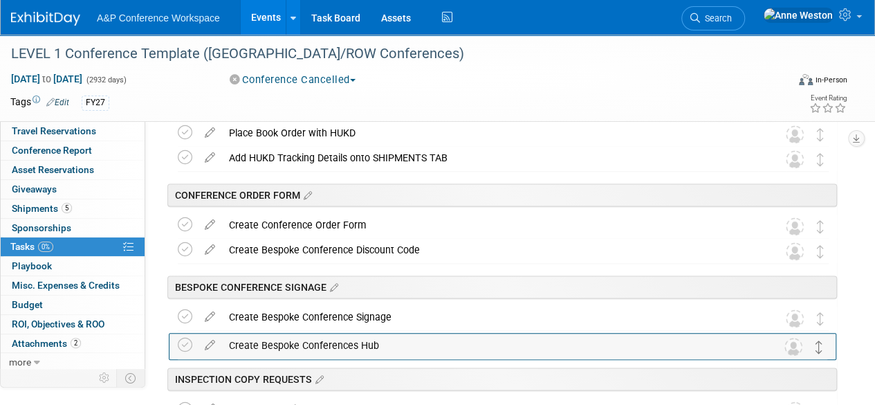
drag, startPoint x: 821, startPoint y: 323, endPoint x: 820, endPoint y: 351, distance: 28.4
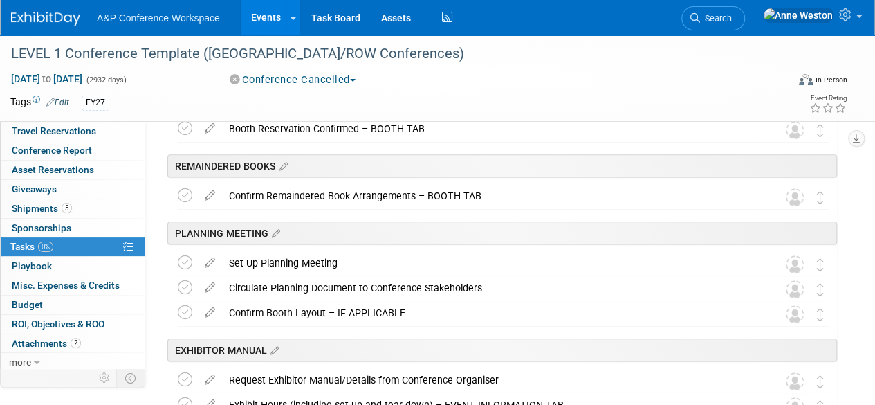
scroll to position [0, 0]
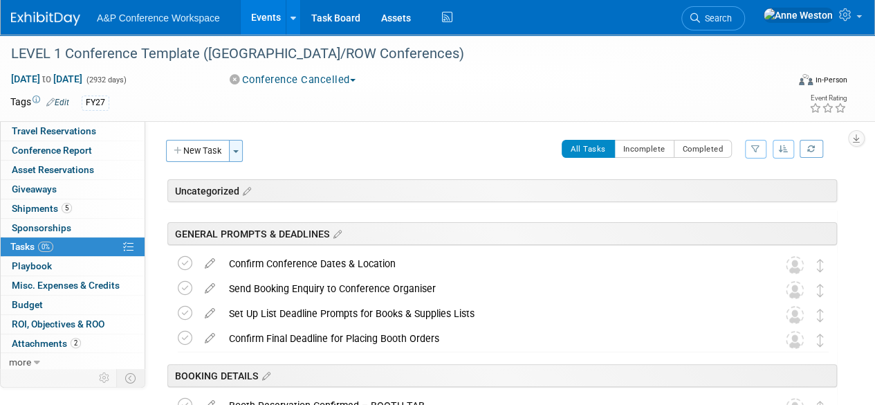
click at [239, 151] on span "button" at bounding box center [236, 151] width 6 height 3
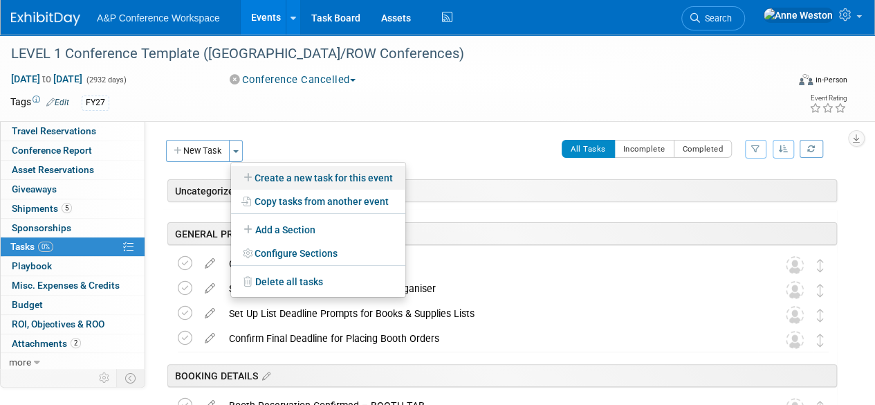
click at [281, 172] on link "Create a new task for this event" at bounding box center [318, 178] width 174 height 24
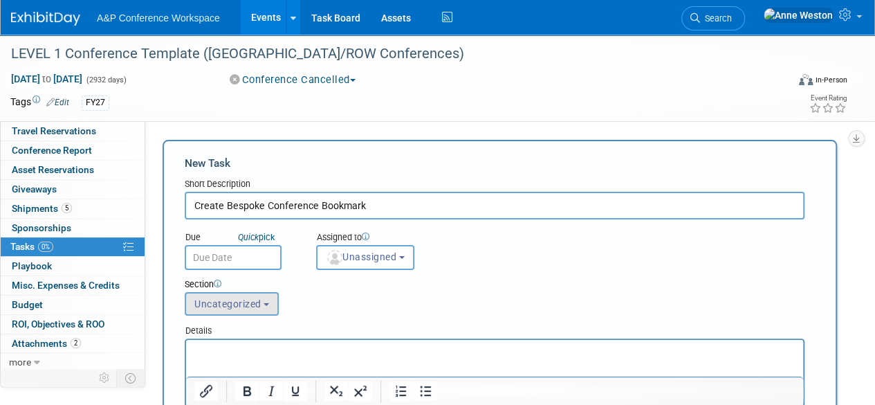
type input "Create Bespoke Conference Bookmark"
click at [214, 302] on span "Uncategorized" at bounding box center [227, 303] width 67 height 11
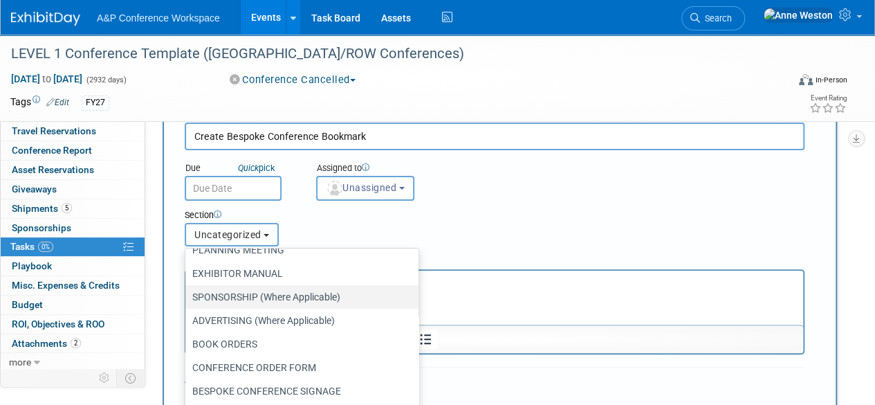
scroll to position [138, 0]
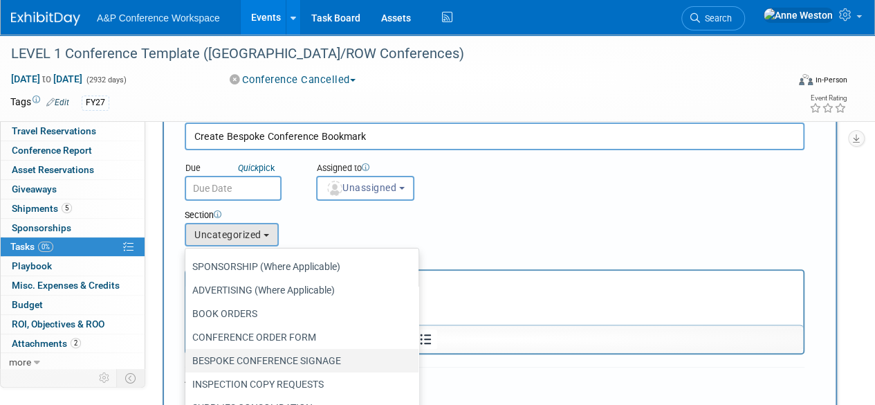
click at [260, 355] on label "BESPOKE CONFERENCE SIGNAGE" at bounding box center [298, 360] width 212 height 18
click at [187, 356] on input "BESPOKE CONFERENCE SIGNAGE" at bounding box center [182, 360] width 9 height 9
select select "11273923"
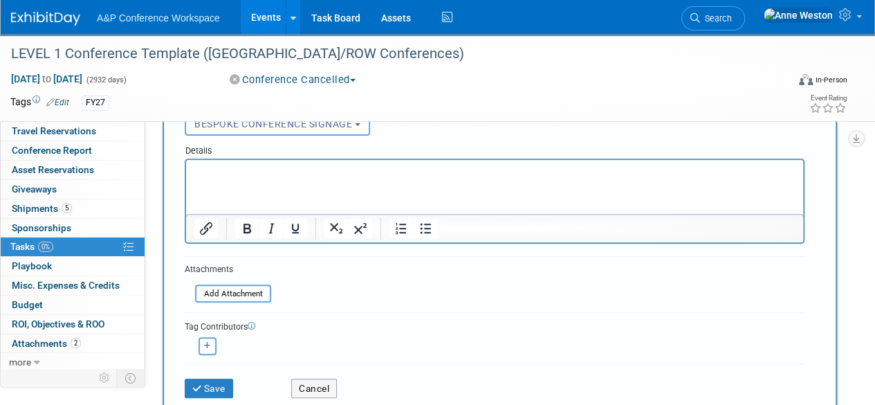
scroll to position [207, 0]
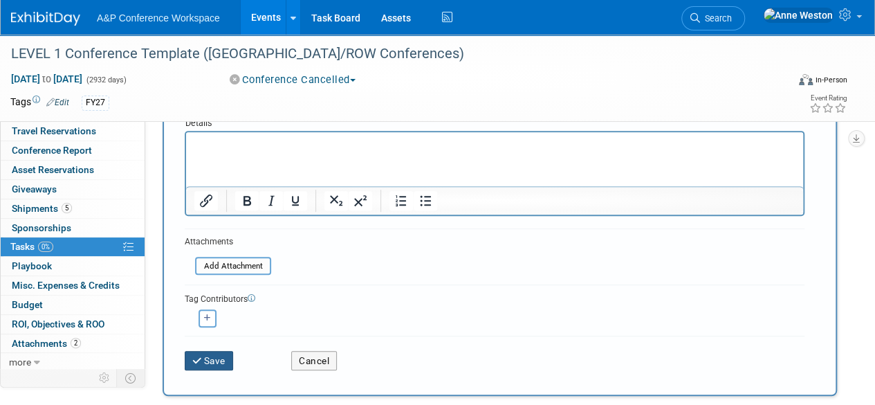
click at [212, 363] on button "Save" at bounding box center [209, 360] width 48 height 19
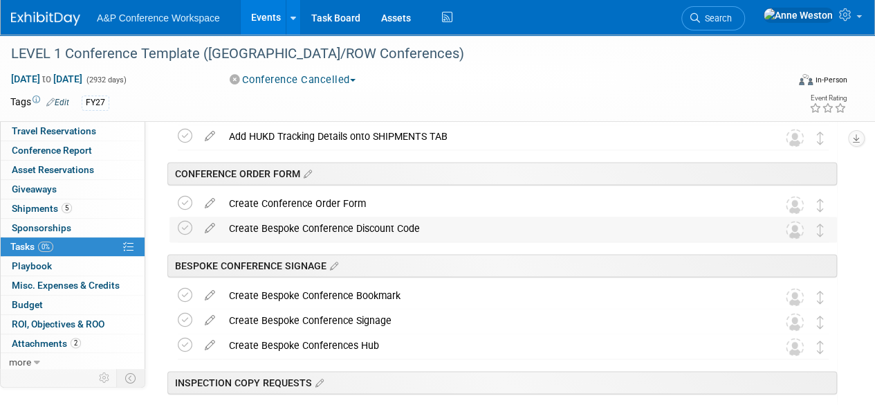
scroll to position [899, 0]
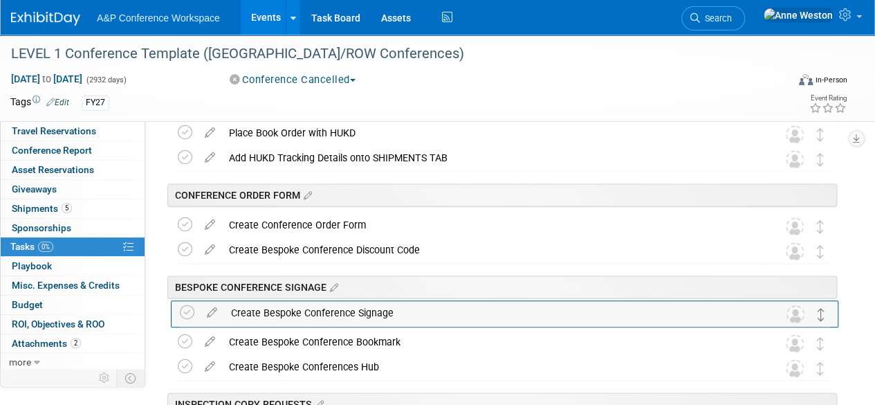
drag, startPoint x: 822, startPoint y: 344, endPoint x: 824, endPoint y: 315, distance: 29.1
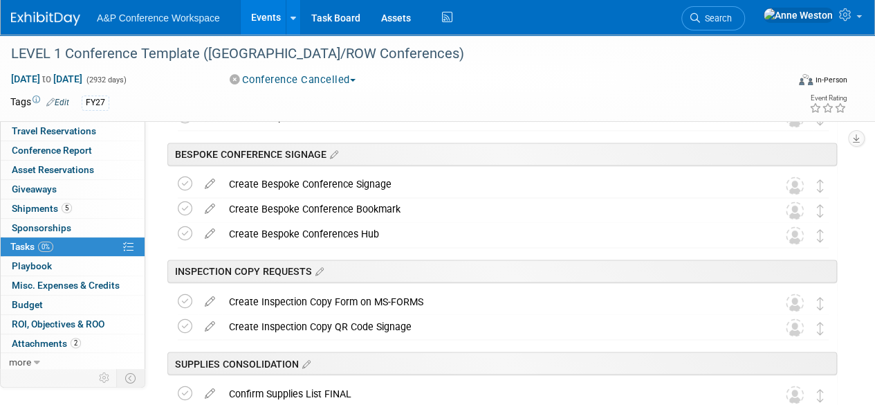
scroll to position [1037, 0]
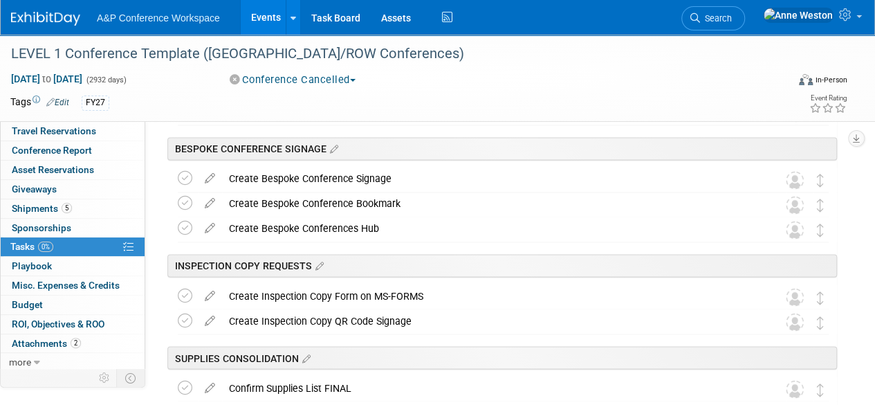
click at [370, 176] on div "Create Bespoke Conference Signage" at bounding box center [490, 179] width 536 height 24
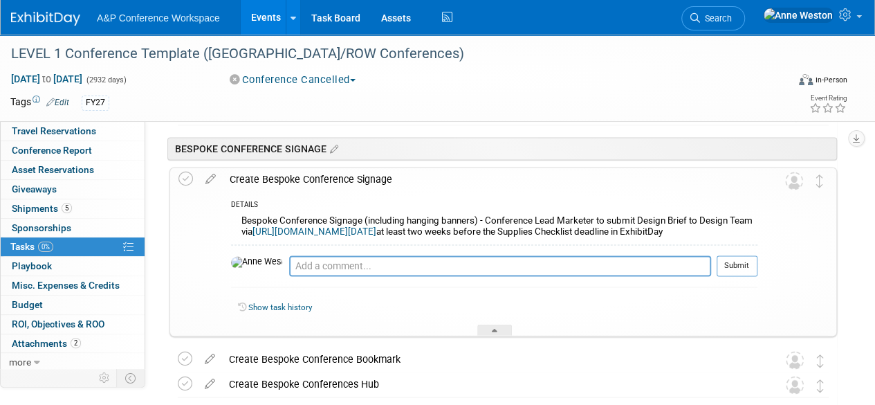
click at [370, 176] on div "Create Bespoke Conference Signage" at bounding box center [490, 179] width 535 height 24
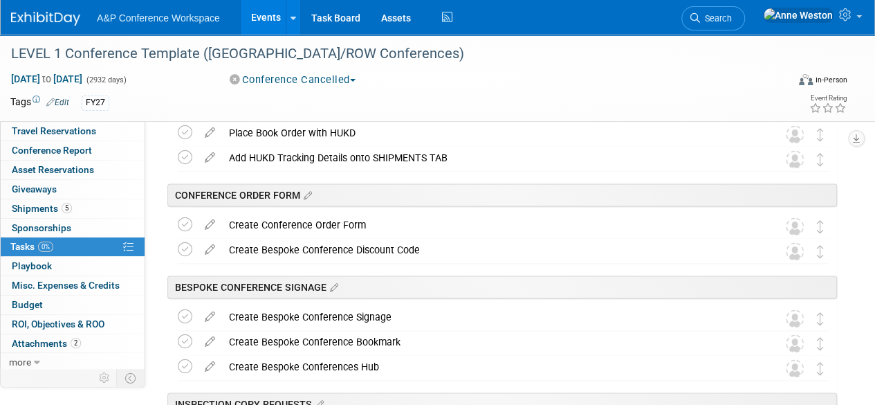
scroll to position [968, 0]
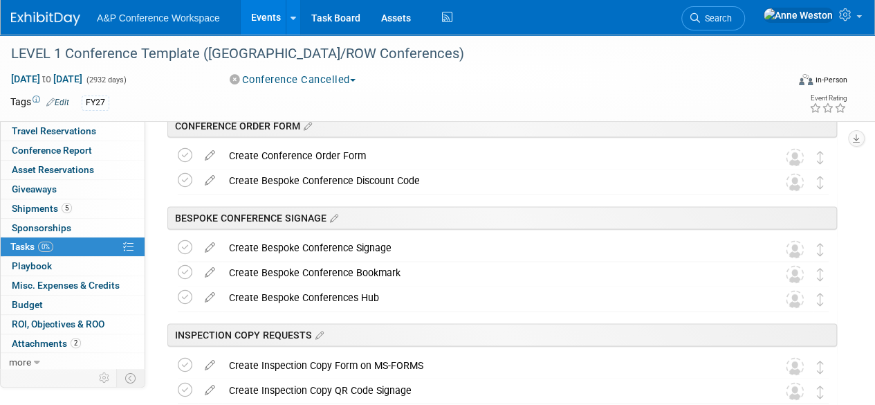
click at [359, 243] on div "Create Bespoke Conference Signage" at bounding box center [490, 248] width 536 height 24
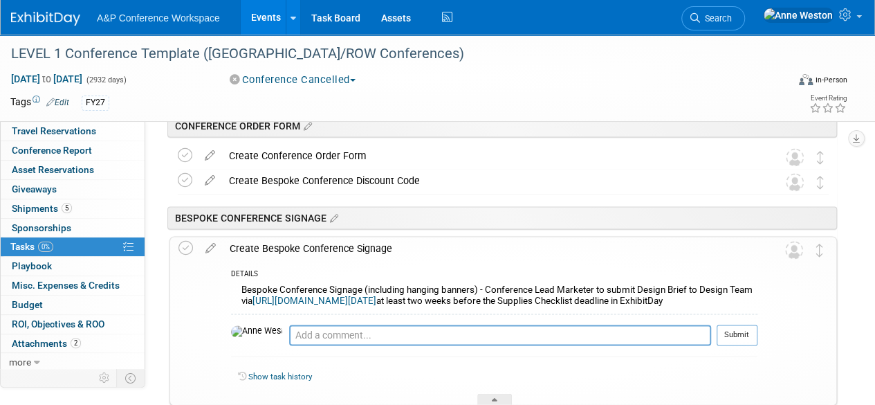
click at [359, 243] on div "Create Bespoke Conference Signage" at bounding box center [490, 249] width 535 height 24
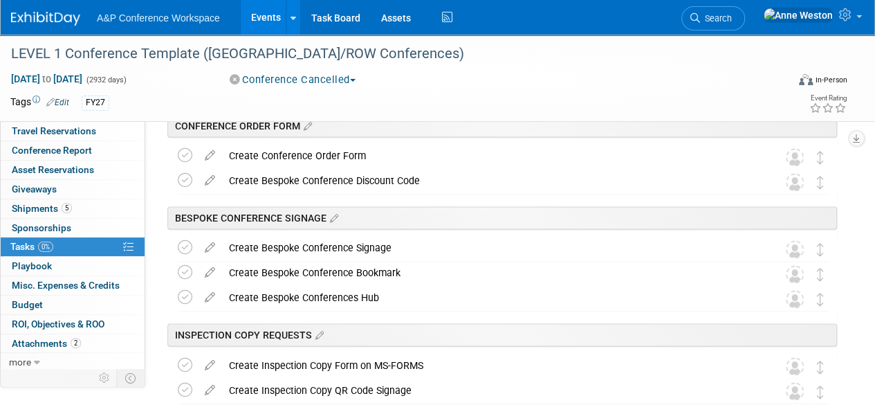
click at [344, 270] on div "Create Bespoke Conference Bookmark" at bounding box center [490, 273] width 536 height 24
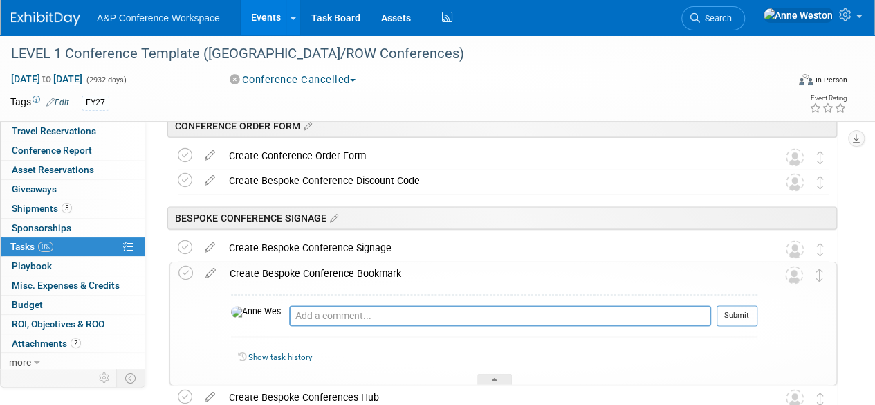
click at [344, 270] on div "Create Bespoke Conference Bookmark" at bounding box center [490, 273] width 535 height 24
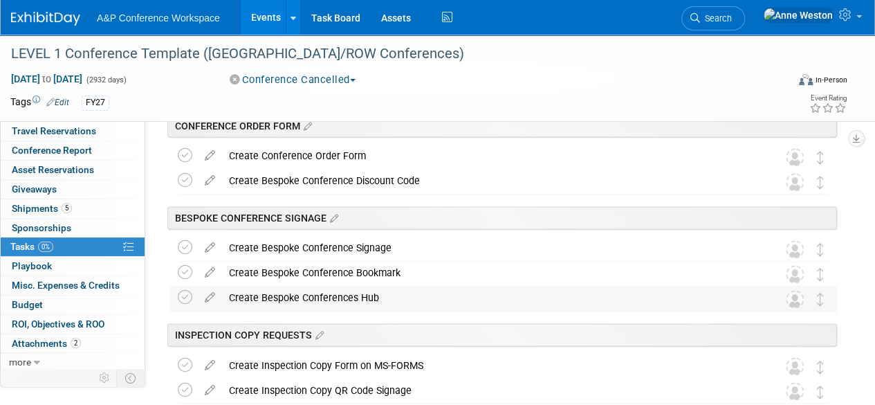
click at [337, 294] on div "Create Bespoke Conferences Hub" at bounding box center [490, 298] width 536 height 24
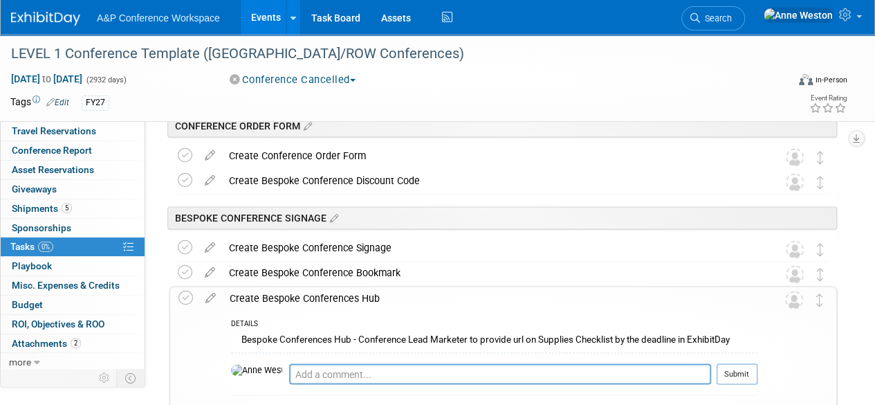
click at [337, 294] on div "Create Bespoke Conferences Hub" at bounding box center [490, 298] width 535 height 24
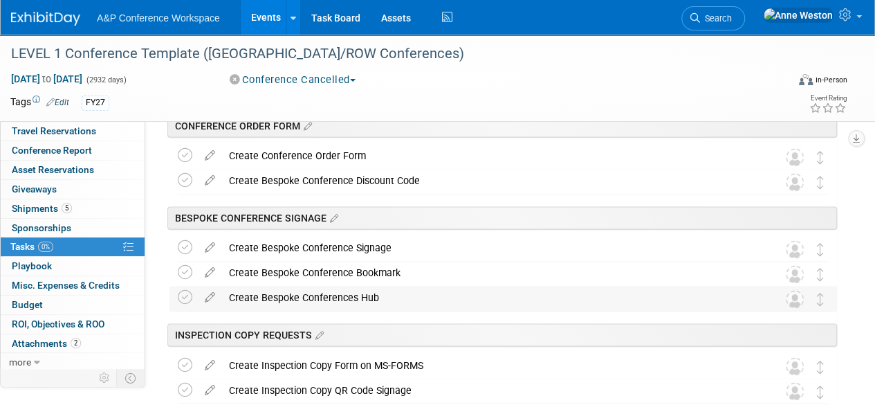
click at [337, 294] on div "Create Bespoke Conferences Hub" at bounding box center [490, 298] width 536 height 24
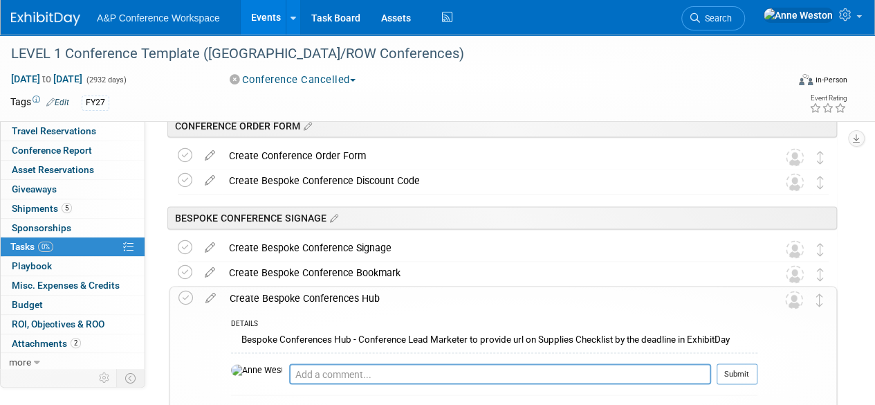
click at [337, 294] on div "Create Bespoke Conferences Hub" at bounding box center [490, 298] width 535 height 24
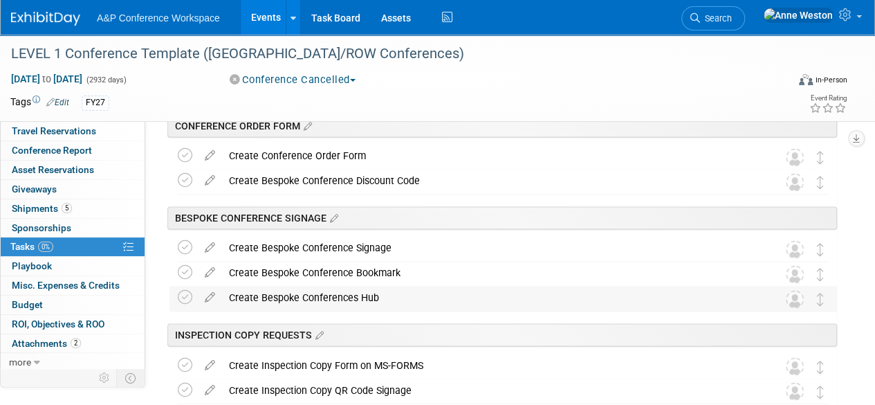
scroll to position [1037, 0]
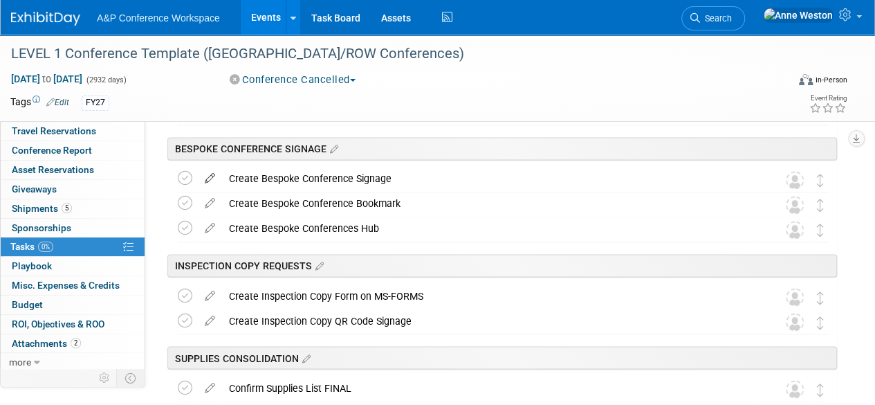
click at [208, 183] on link at bounding box center [210, 178] width 24 height 12
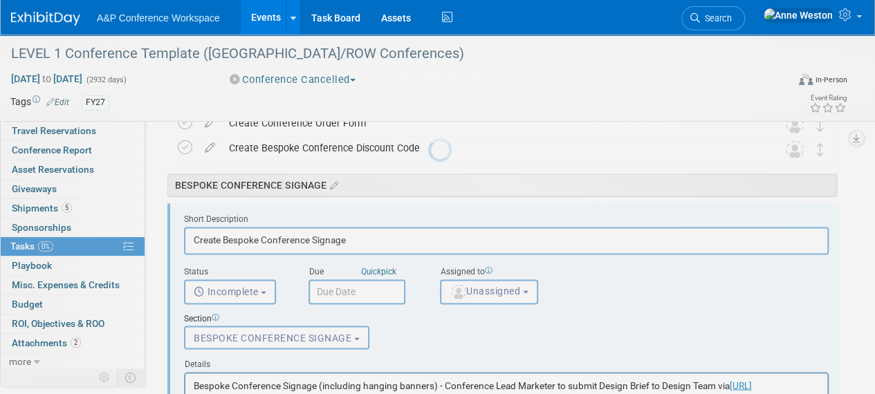
scroll to position [0, 0]
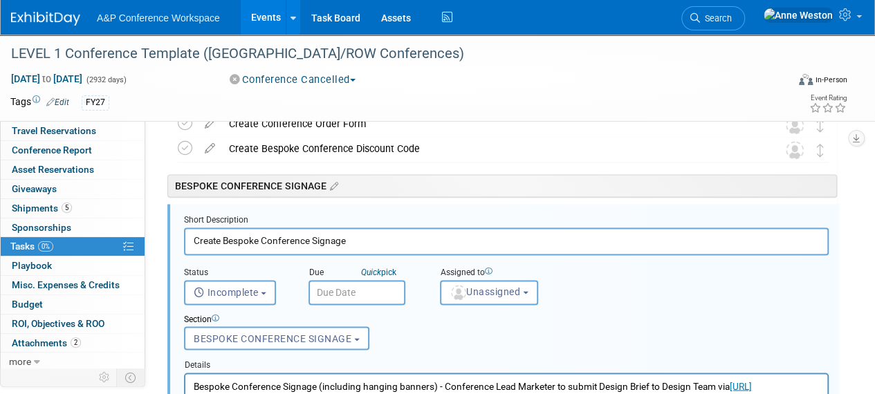
click at [315, 237] on input "Create Bespoke Conference Signage" at bounding box center [506, 241] width 645 height 27
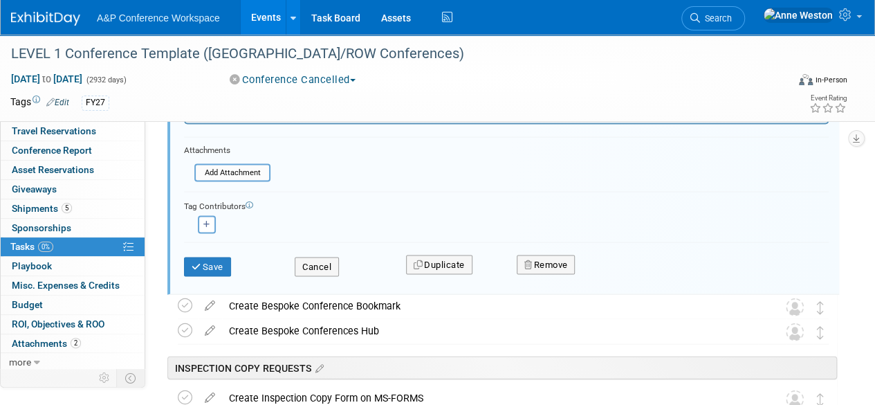
scroll to position [1346, 0]
type input "Create Bespoke Conference QR Code Signage"
click at [216, 260] on button "Save" at bounding box center [207, 266] width 47 height 19
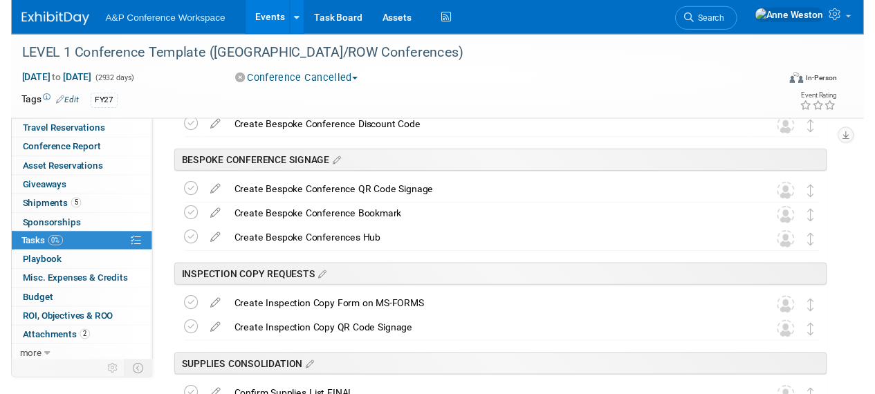
scroll to position [1000, 0]
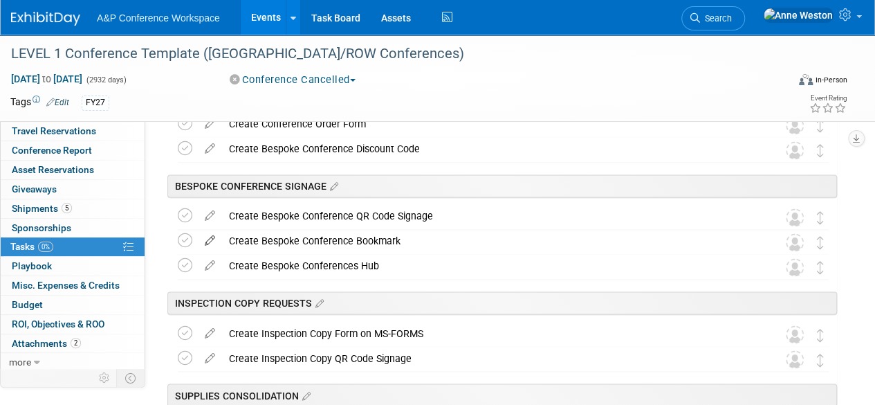
click at [215, 239] on icon at bounding box center [210, 237] width 24 height 17
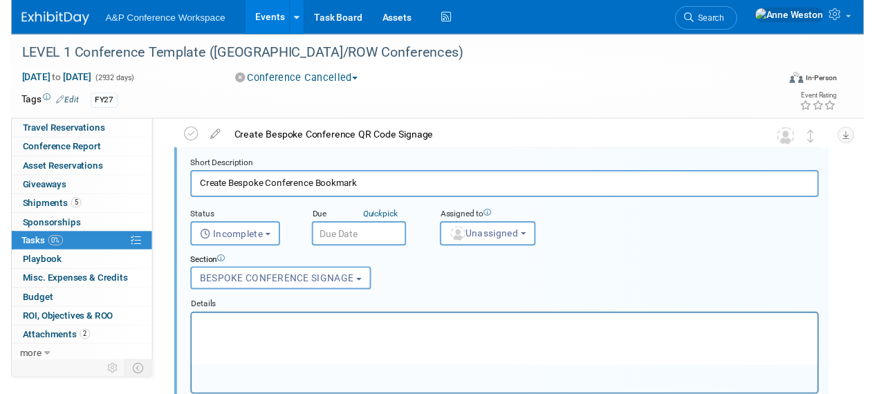
scroll to position [1025, 0]
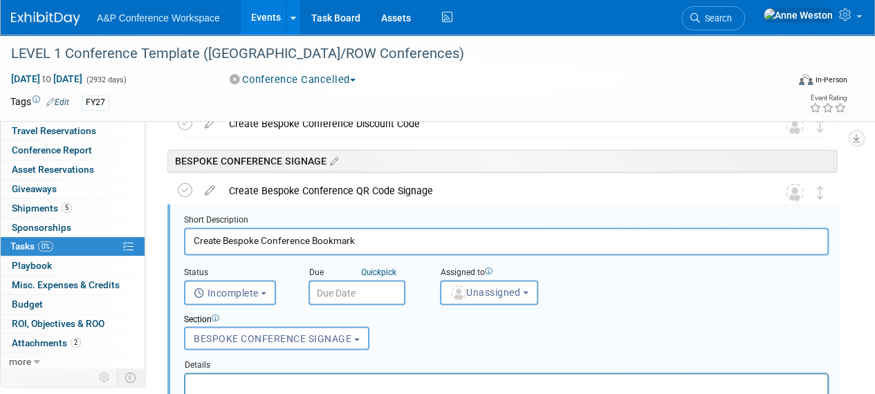
click at [313, 243] on input "Create Bespoke Conference Bookmark" at bounding box center [506, 241] width 645 height 27
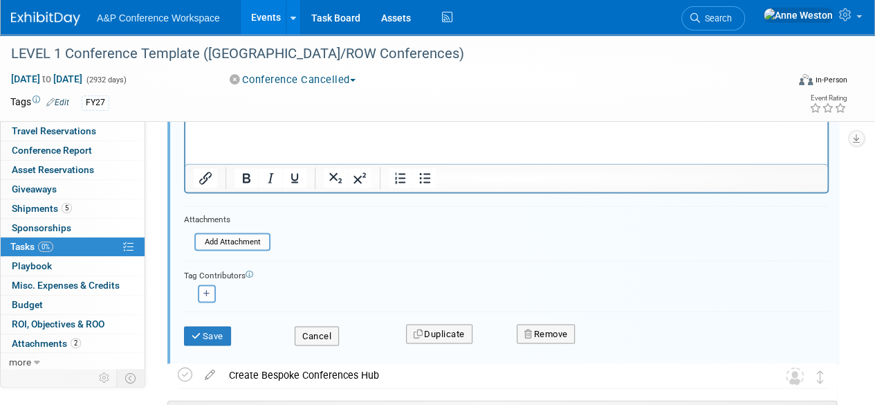
scroll to position [1302, 0]
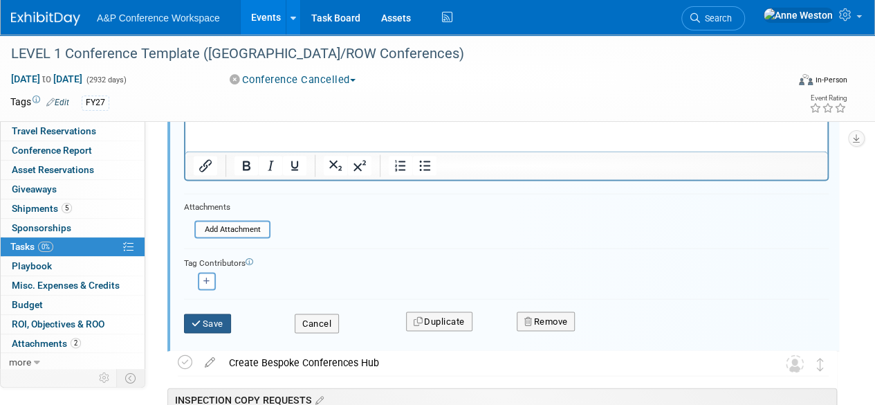
type input "Create Bespoke Conference QR Code Bookmark"
click at [198, 318] on icon "submit" at bounding box center [197, 322] width 11 height 9
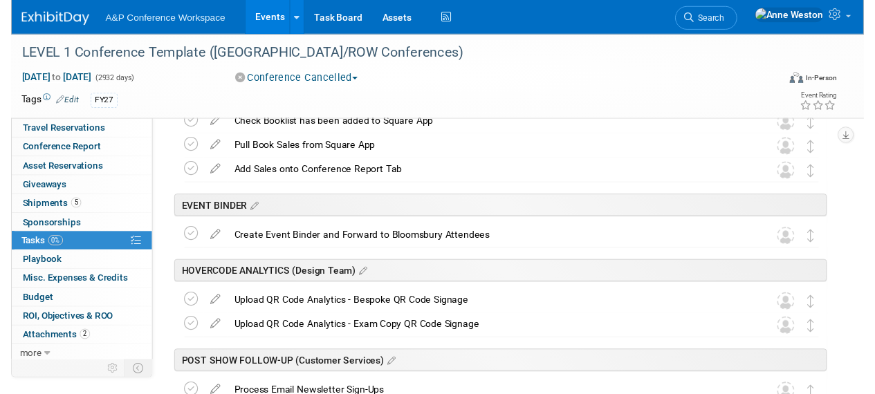
scroll to position [1578, 0]
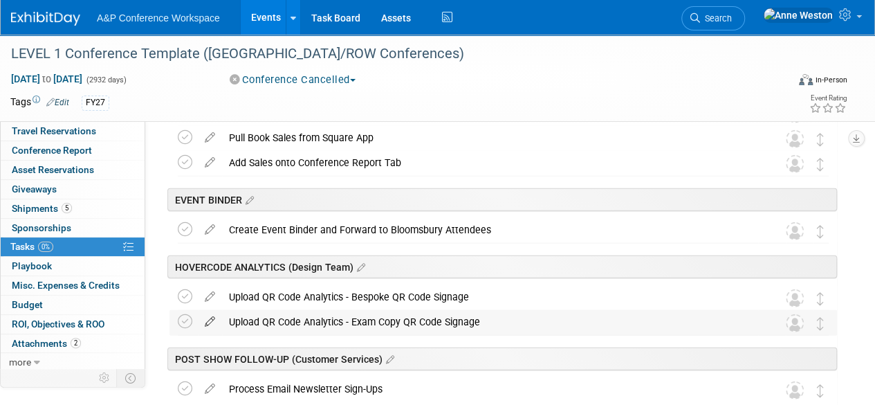
click at [208, 313] on icon at bounding box center [210, 318] width 24 height 17
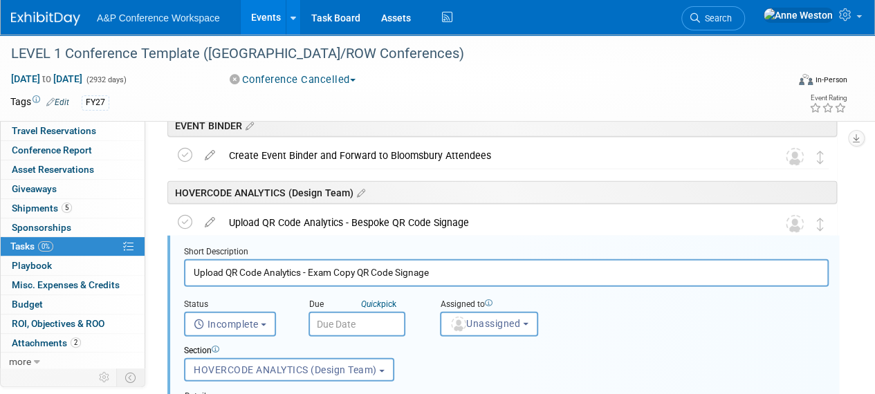
scroll to position [1685, 0]
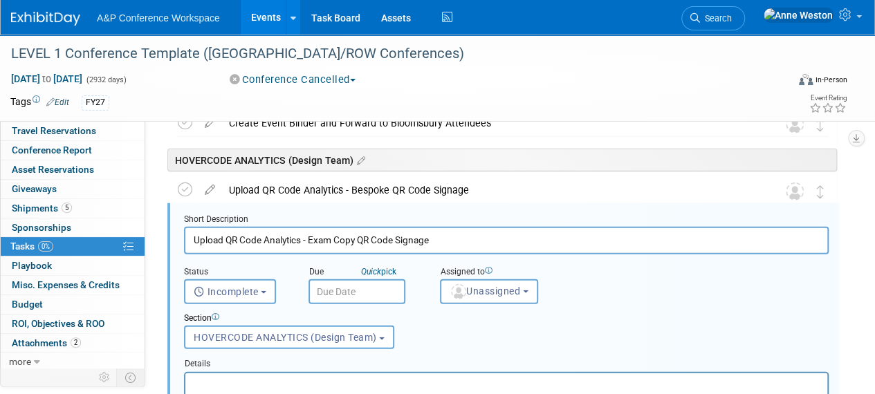
click at [326, 234] on input "Upload QR Code Analytics - Exam Copy QR Code Signage" at bounding box center [506, 240] width 645 height 27
type input "Upload QR Code Analytics - Inspection Copy QR Code Signage"
click at [729, 322] on div "Section" at bounding box center [478, 319] width 589 height 13
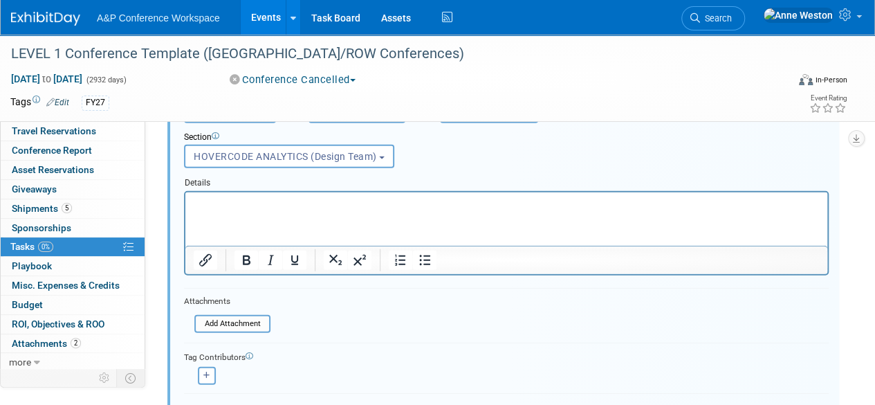
scroll to position [1961, 0]
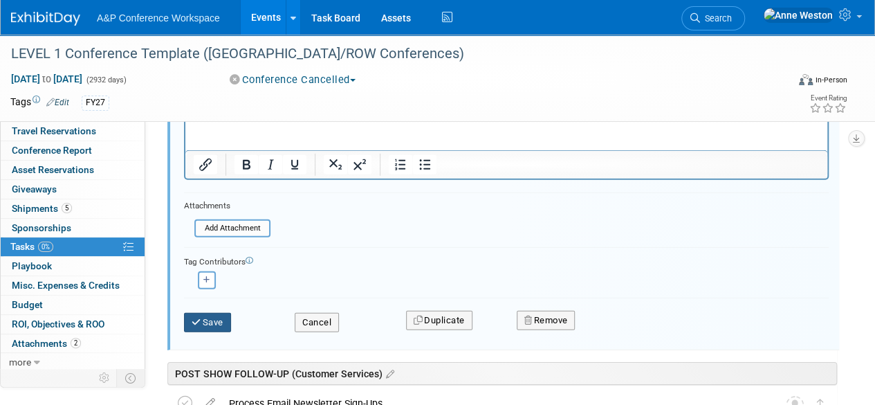
click at [216, 316] on button "Save" at bounding box center [207, 322] width 47 height 19
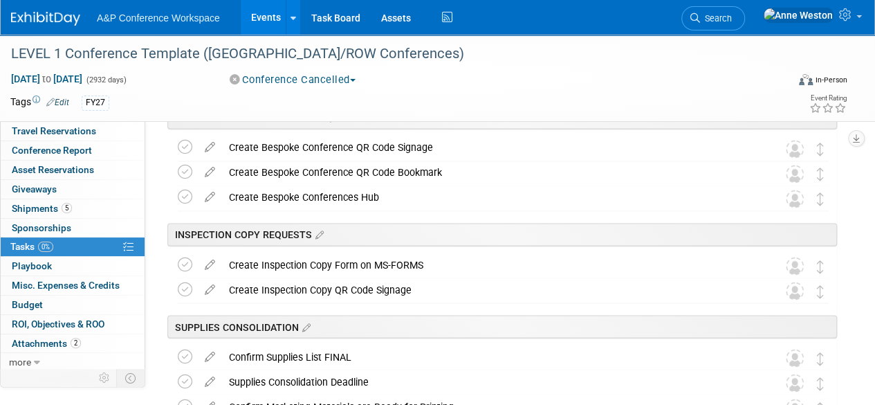
scroll to position [1039, 0]
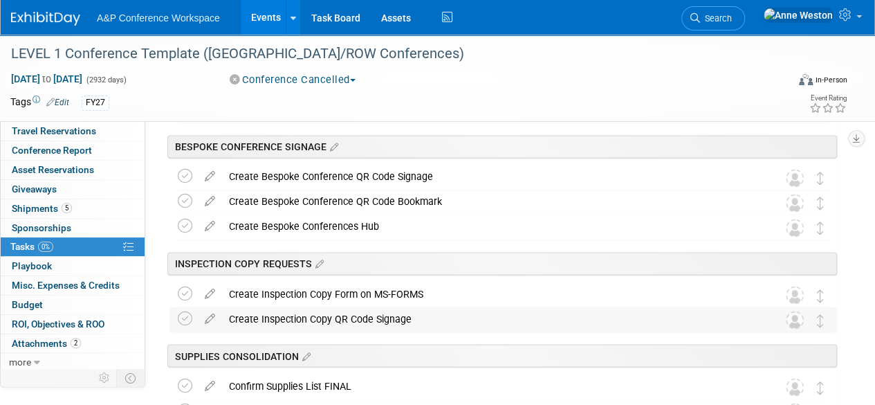
click at [278, 313] on div "Create Inspection Copy QR Code Signage" at bounding box center [490, 318] width 536 height 24
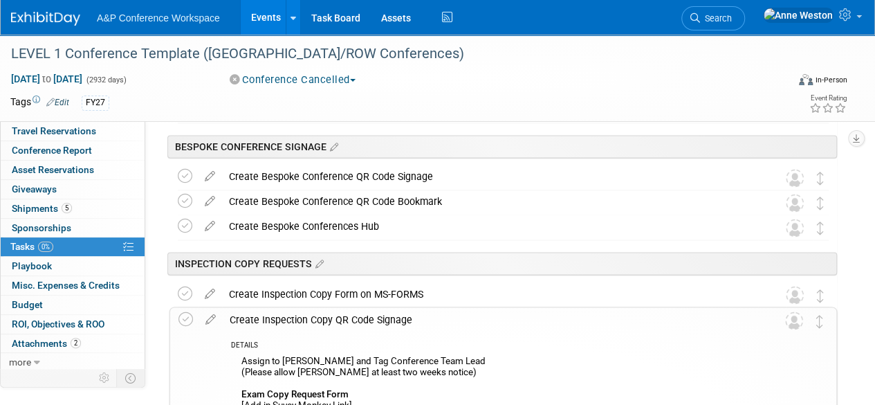
click at [278, 313] on div "Create Inspection Copy QR Code Signage" at bounding box center [490, 319] width 535 height 24
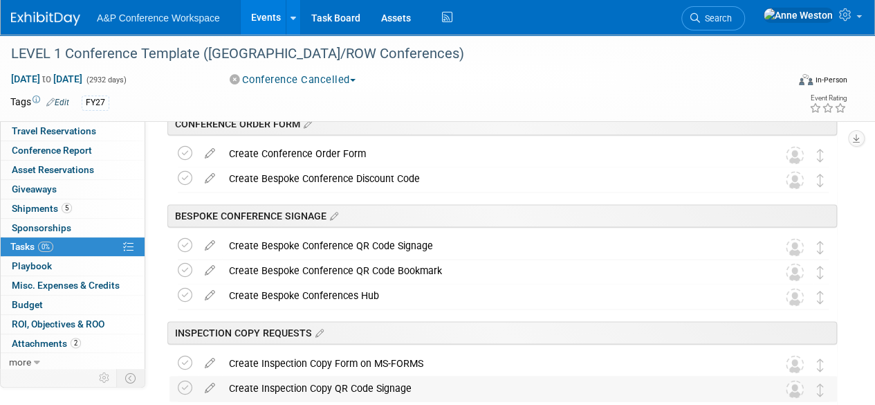
scroll to position [901, 0]
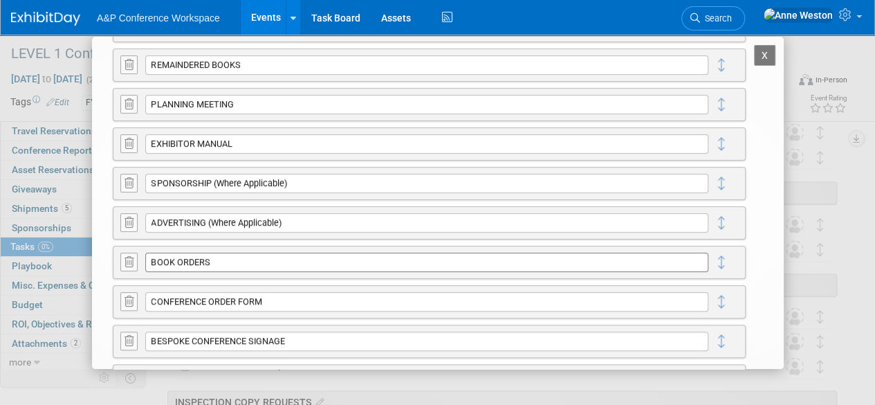
scroll to position [277, 0]
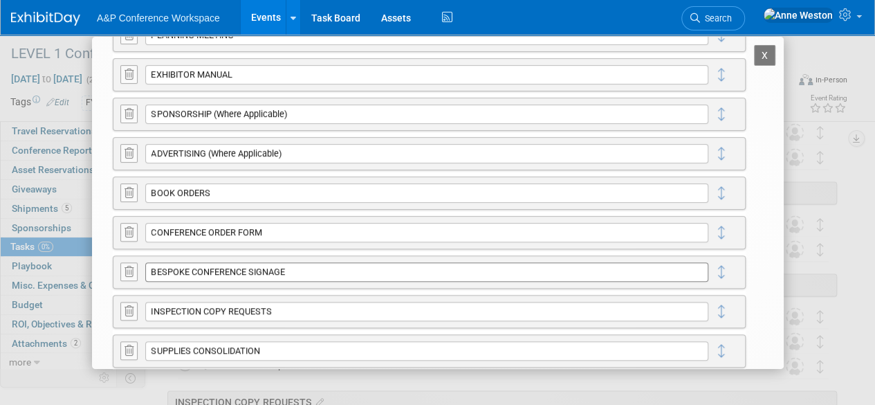
click at [311, 266] on input "BESPOKE CONFERENCE SIGNAGE" at bounding box center [426, 271] width 563 height 19
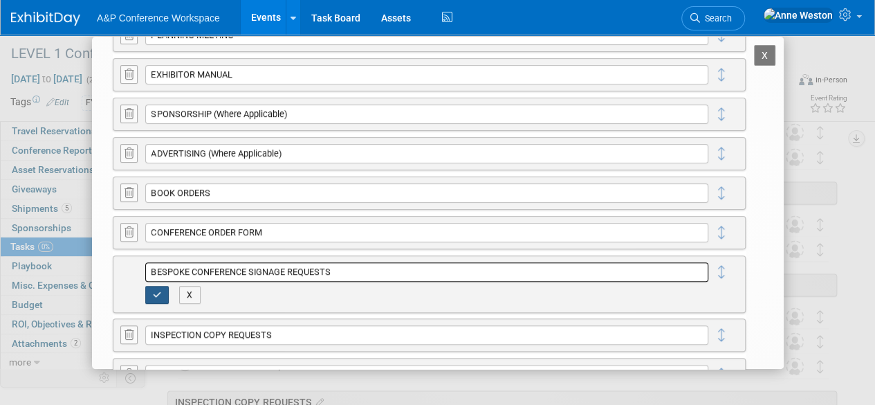
type input "BESPOKE CONFERENCE SIGNAGE REQUESTS"
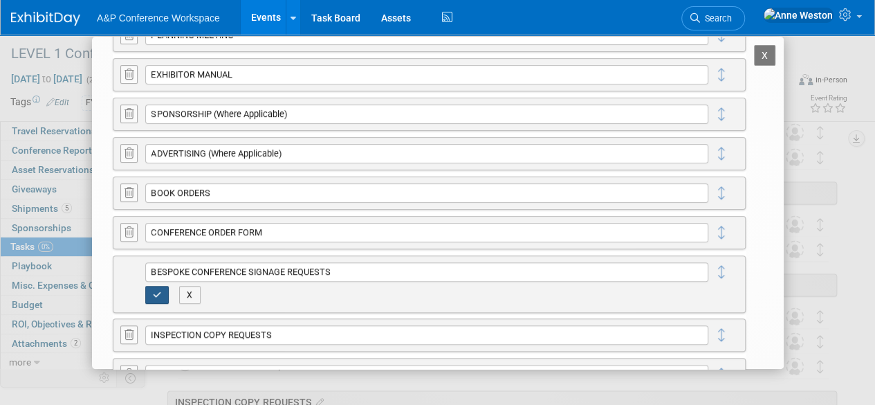
click at [154, 290] on icon "button" at bounding box center [157, 294] width 9 height 8
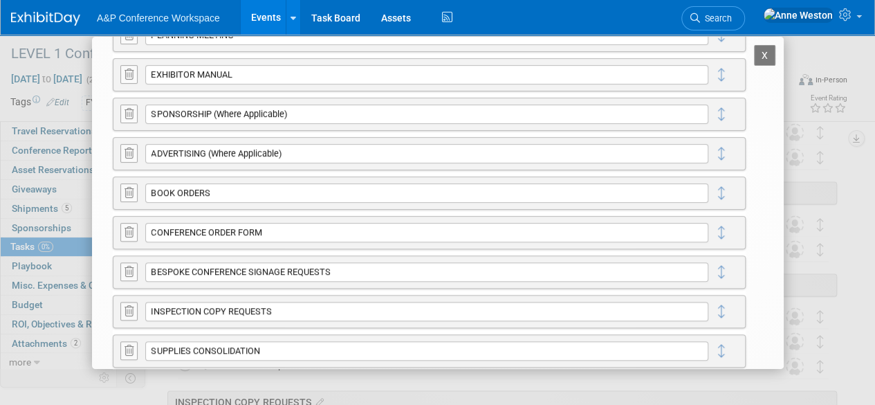
click at [754, 56] on button "X" at bounding box center [765, 55] width 22 height 21
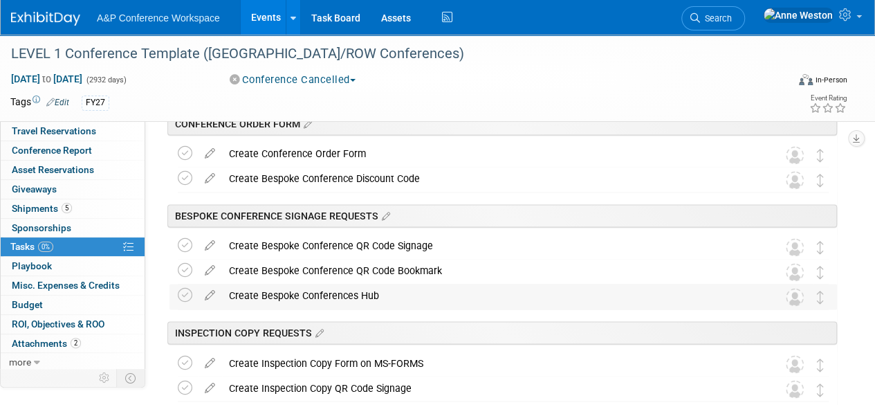
scroll to position [901, 0]
